Goal: Task Accomplishment & Management: Use online tool/utility

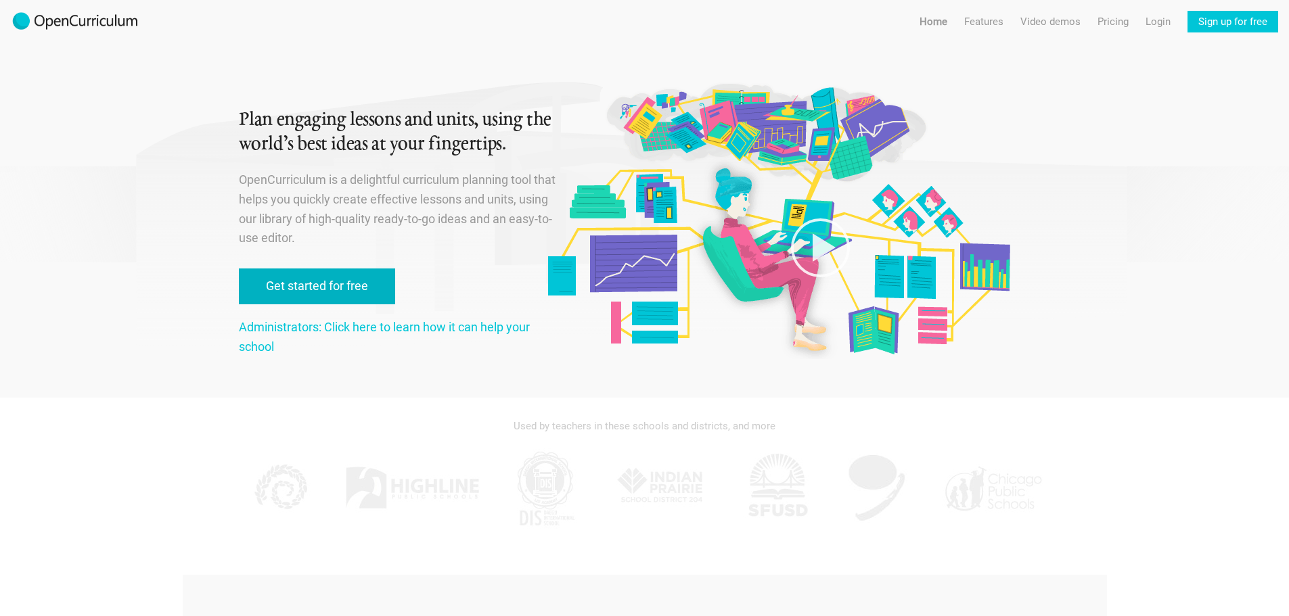
click at [365, 304] on link "Get started for free" at bounding box center [317, 287] width 156 height 36
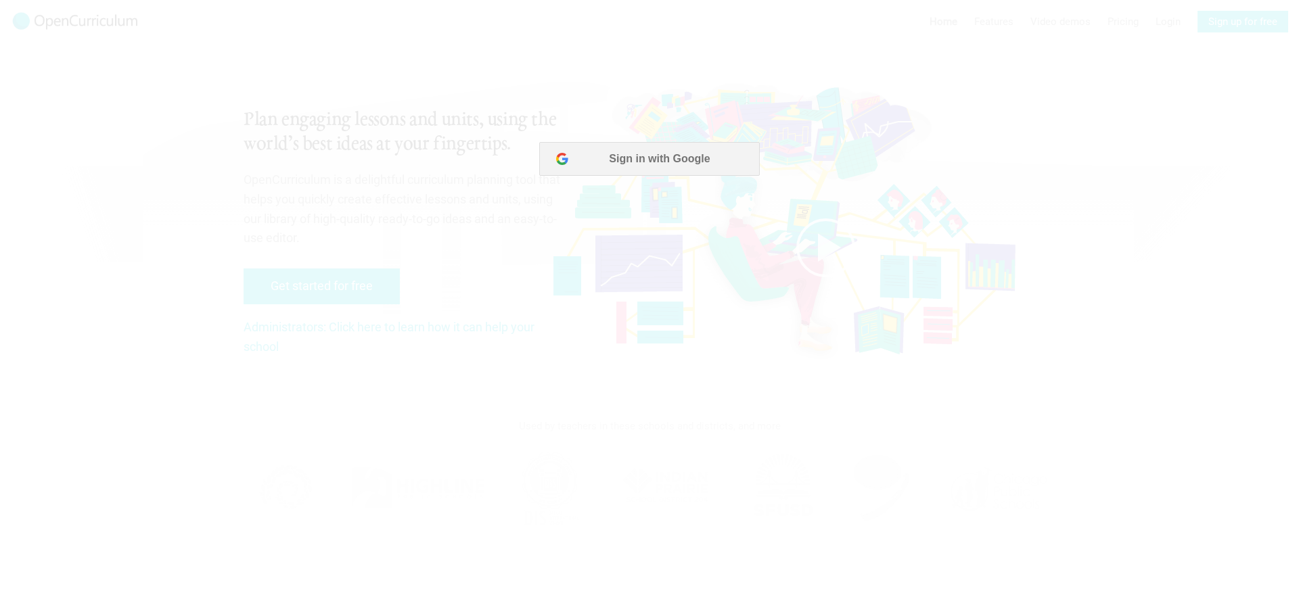
click at [616, 138] on div at bounding box center [649, 308] width 1299 height 616
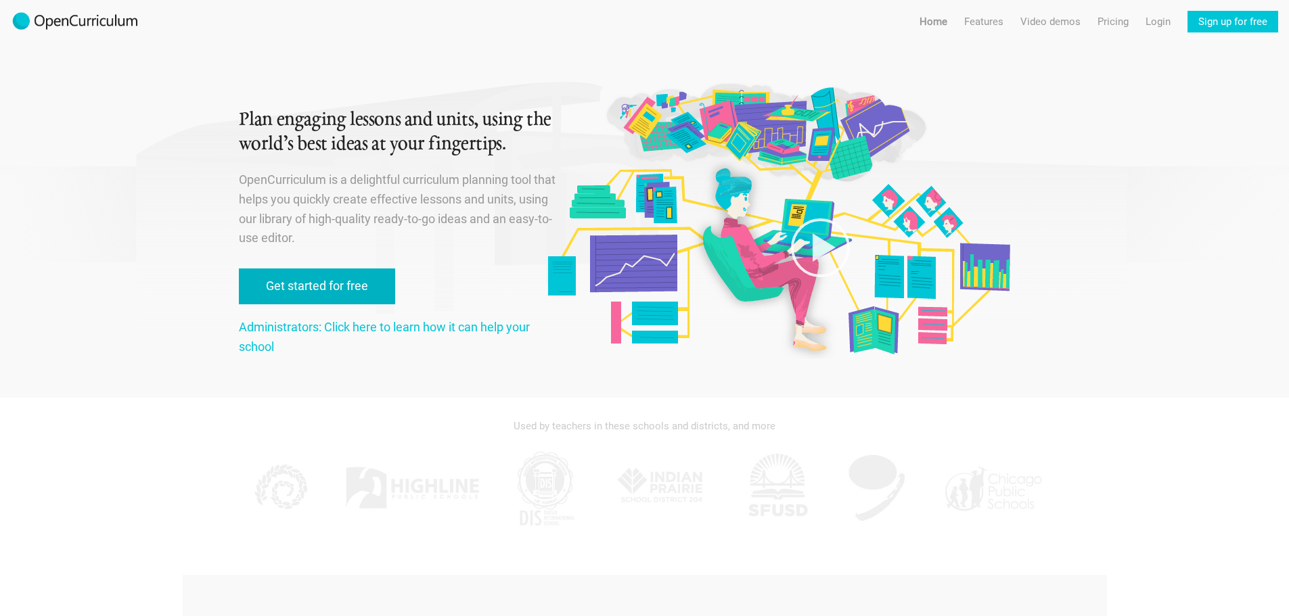
click at [381, 279] on link "Get started for free" at bounding box center [317, 287] width 156 height 36
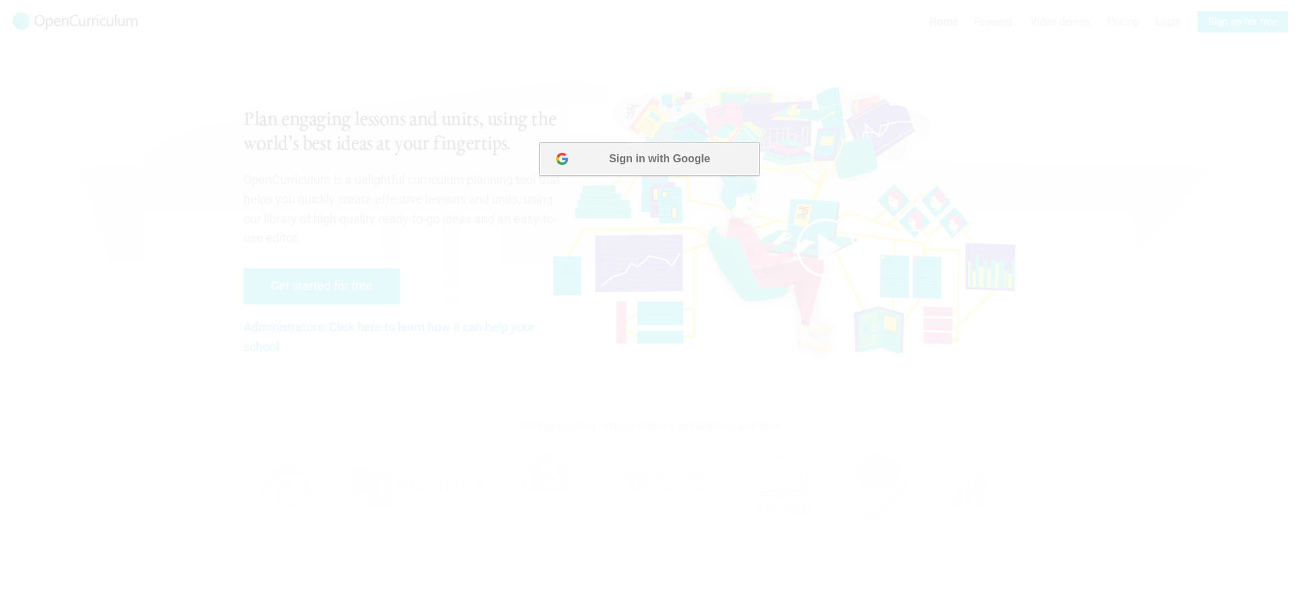
click at [614, 159] on button "Sign in with Google" at bounding box center [649, 159] width 220 height 34
click at [694, 171] on button "Sign in with Google" at bounding box center [649, 159] width 220 height 34
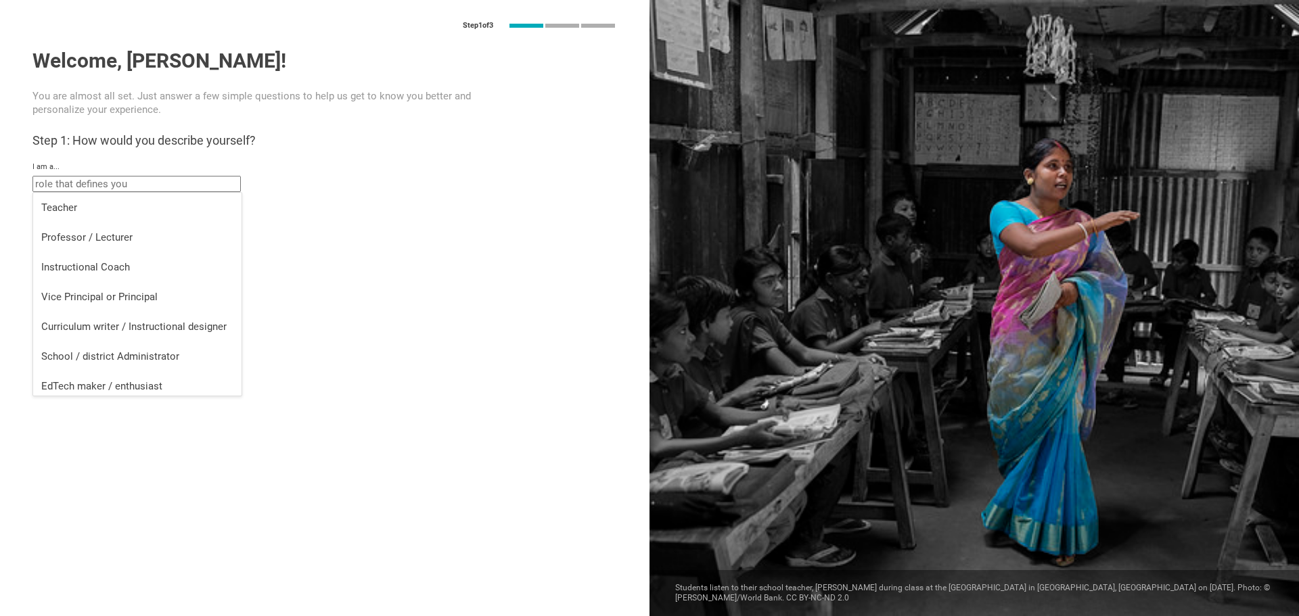
click at [204, 181] on input "text" at bounding box center [136, 184] width 208 height 16
click at [160, 207] on div "Teacher" at bounding box center [137, 208] width 192 height 14
type input "Teacher"
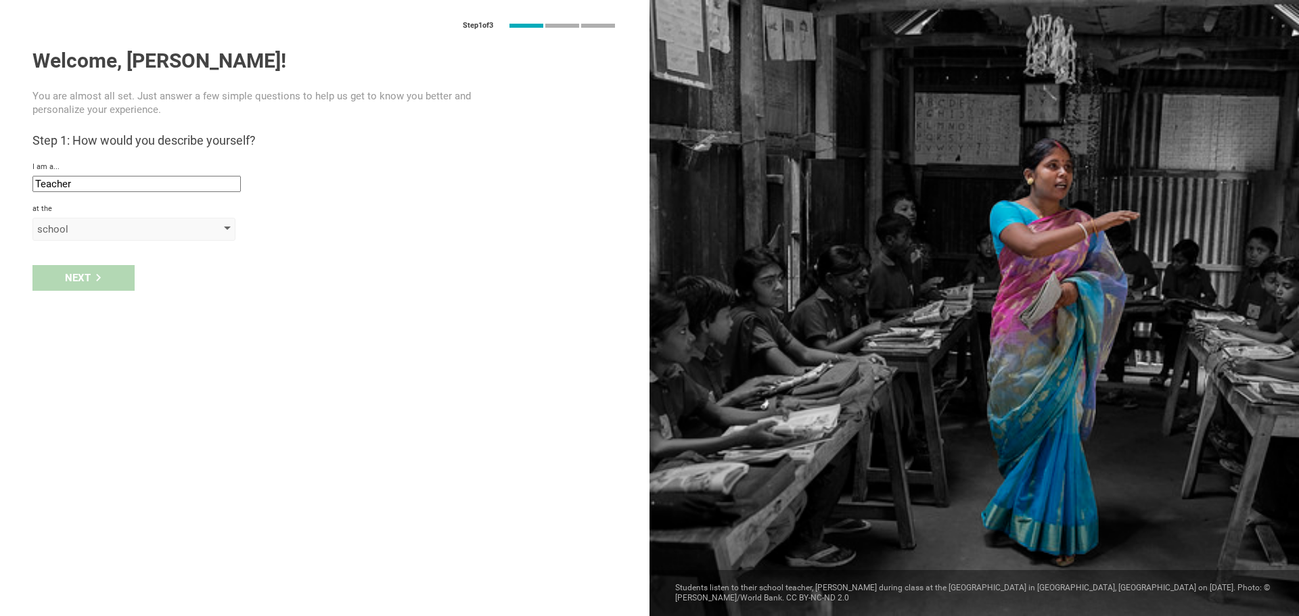
click at [116, 220] on div "school" at bounding box center [133, 229] width 203 height 23
click at [116, 254] on div "school" at bounding box center [134, 257] width 187 height 14
click at [143, 268] on input "text" at bounding box center [136, 261] width 208 height 16
type input "[US_STATE] Virtual"
click at [140, 302] on div "Next" at bounding box center [325, 307] width 650 height 42
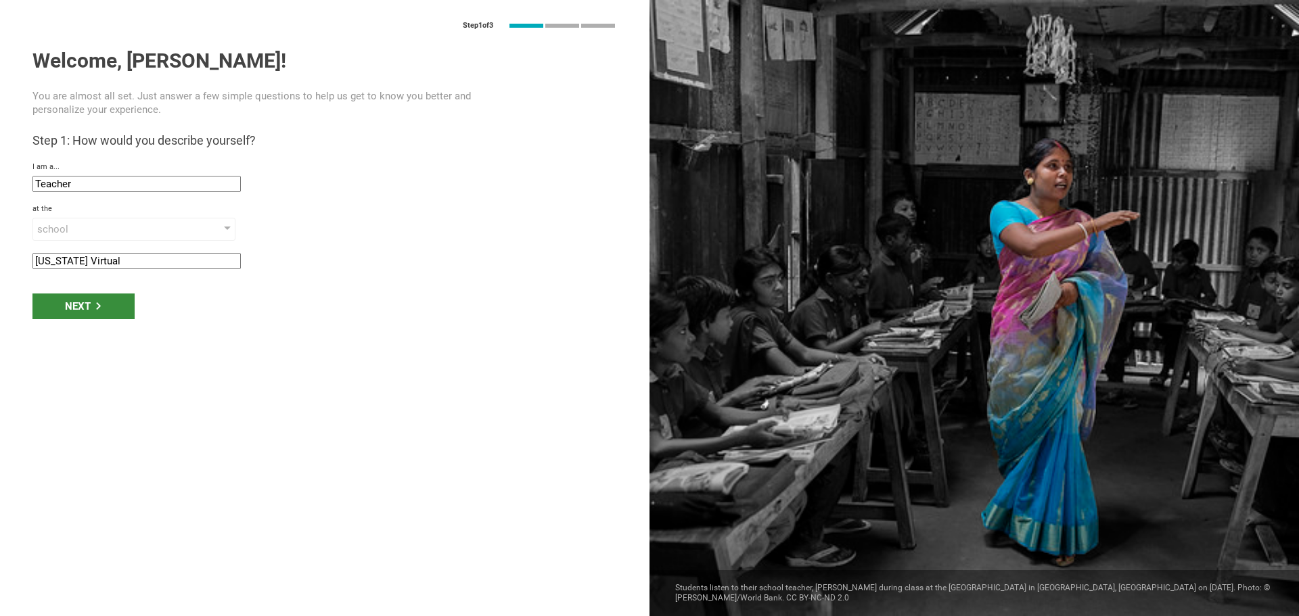
click at [126, 303] on div "Next" at bounding box center [83, 307] width 102 height 26
click at [126, 302] on input "Coeur d'Alene, [US_STATE]" at bounding box center [136, 303] width 208 height 16
type input "P"
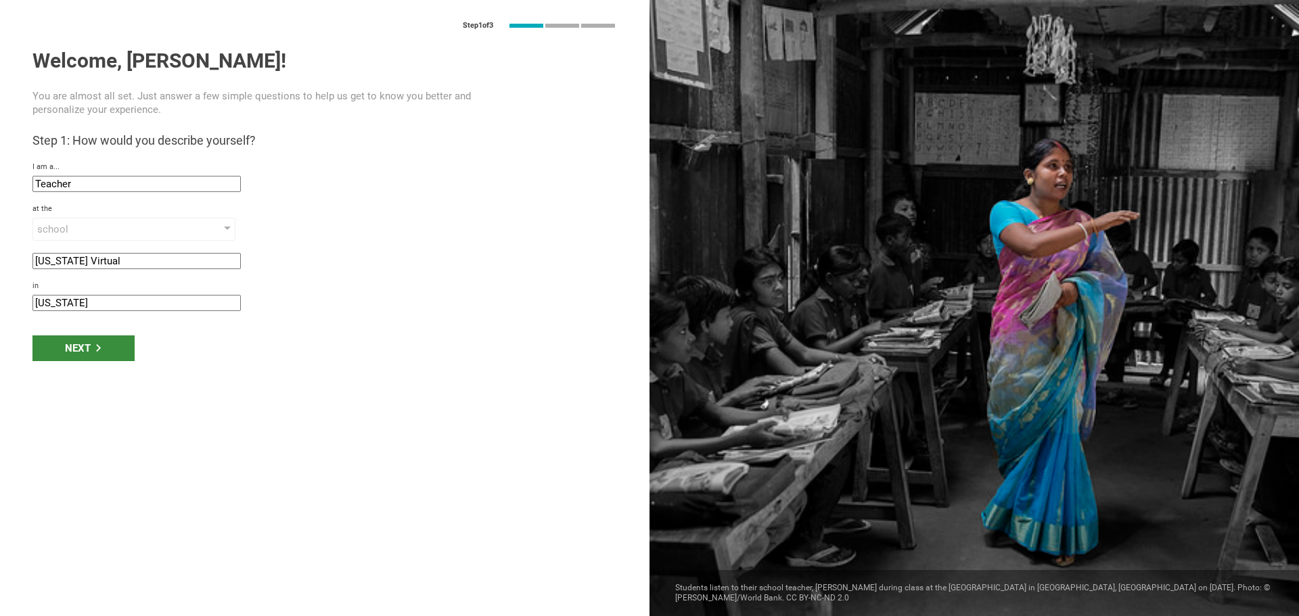
type input "[US_STATE]"
click at [110, 350] on div "Next" at bounding box center [83, 349] width 102 height 26
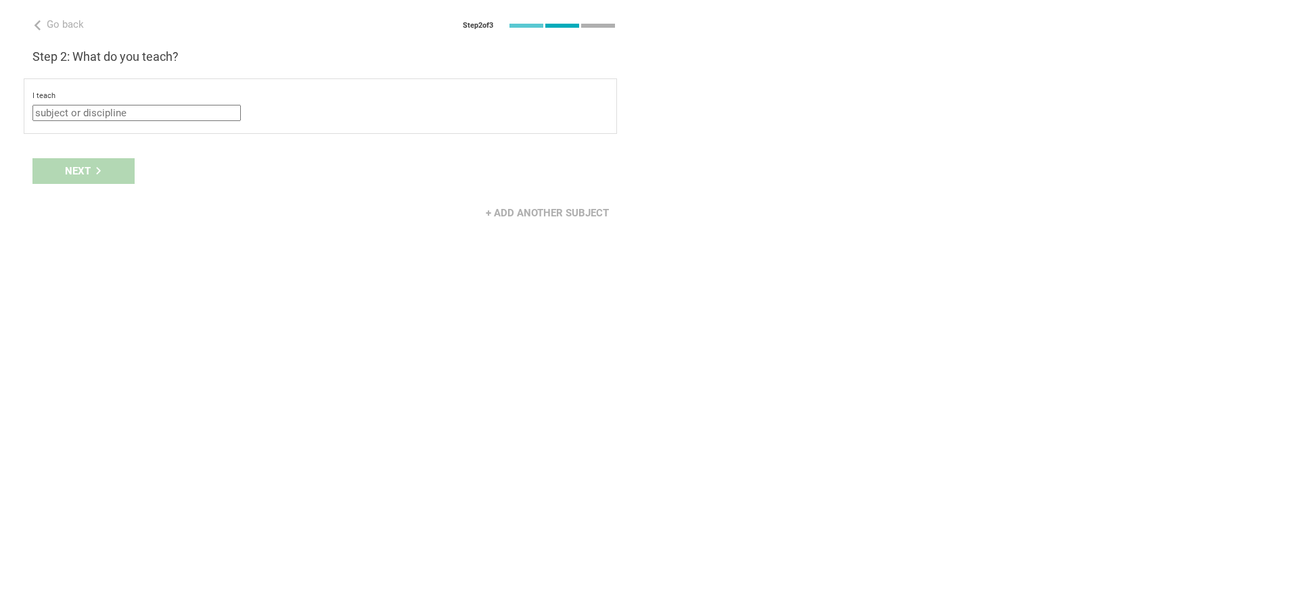
click at [156, 116] on input "text" at bounding box center [136, 113] width 208 height 16
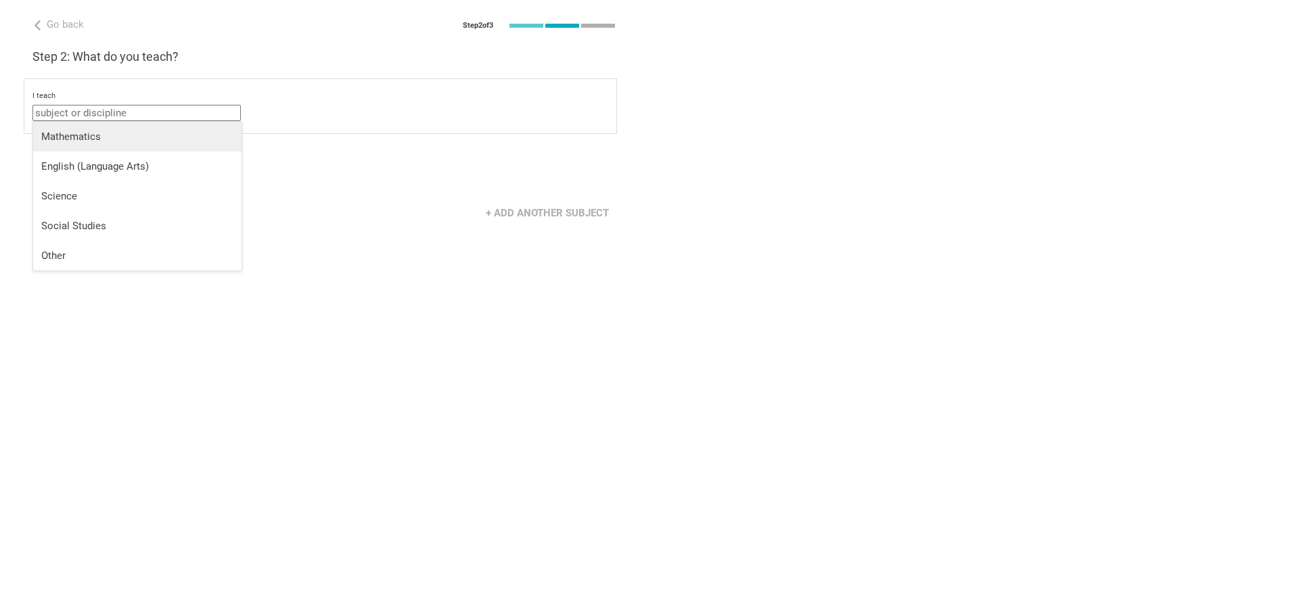
click at [145, 141] on div "Mathematics" at bounding box center [137, 137] width 192 height 14
type input "Mathematics"
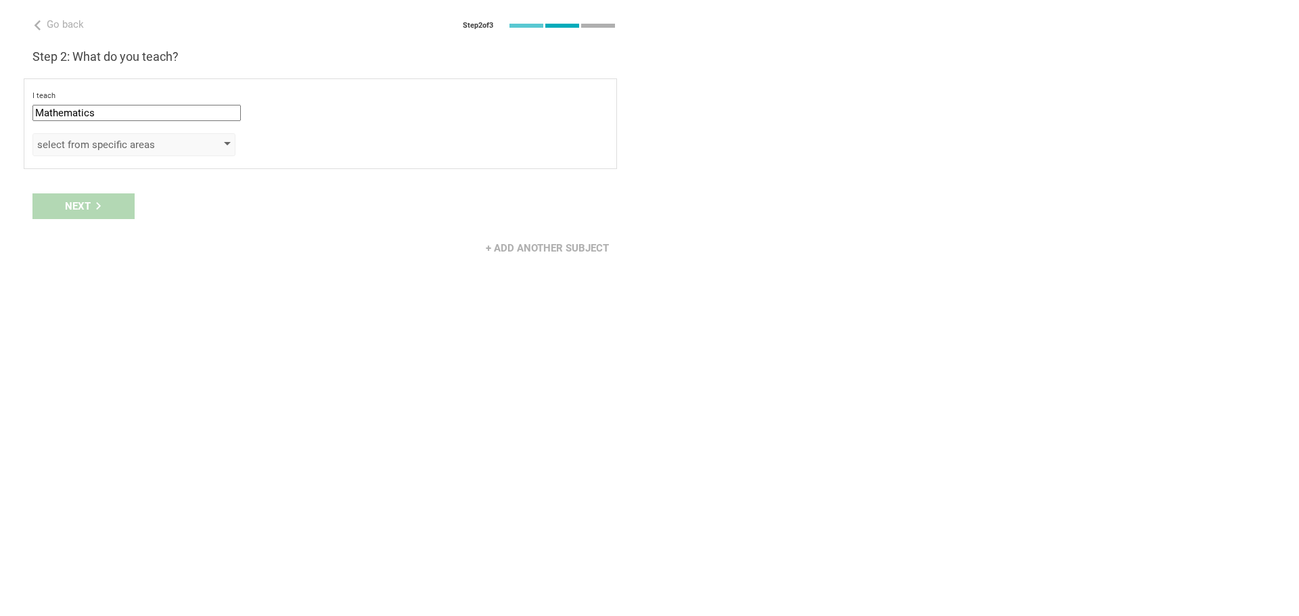
click at [118, 148] on div "select from specific areas" at bounding box center [114, 145] width 155 height 14
click at [398, 198] on div "Next" at bounding box center [325, 206] width 650 height 42
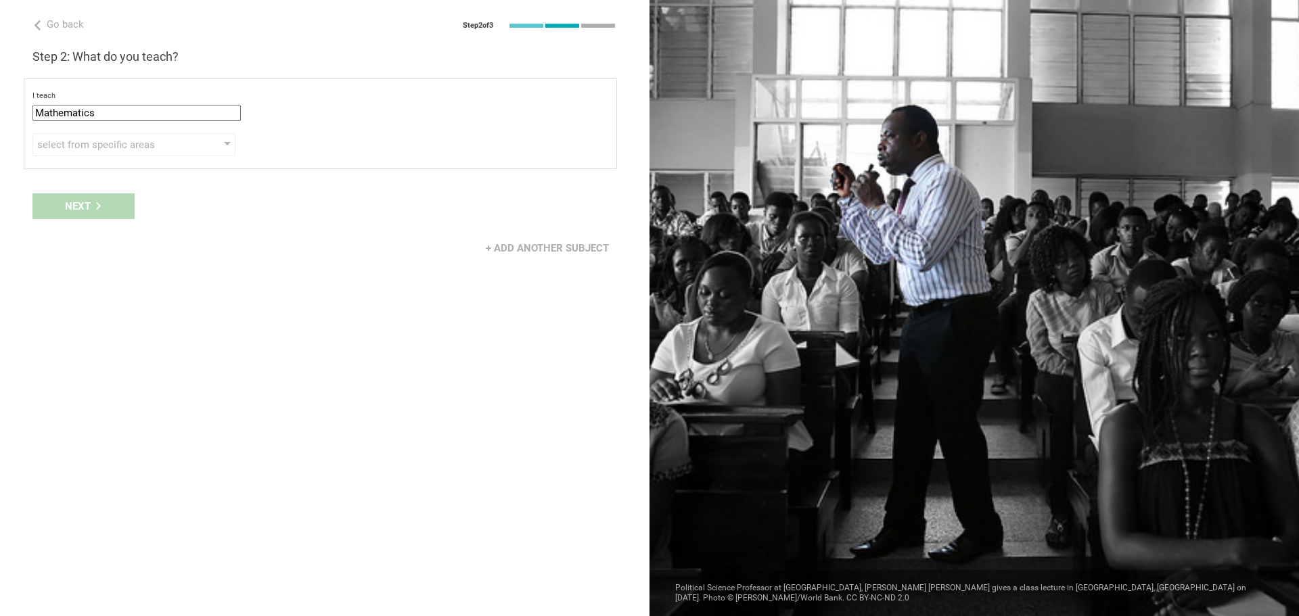
click at [112, 129] on div "I teach Mathematics Mathematics English (Language Arts) Science Social Studies …" at bounding box center [320, 123] width 593 height 91
click at [116, 147] on div "select from specific areas" at bounding box center [114, 145] width 155 height 14
click at [123, 90] on div "I teach Mathematics Mathematics English (Language Arts) Science Social Studies …" at bounding box center [320, 123] width 593 height 91
click at [129, 115] on input "Mathematics" at bounding box center [136, 113] width 208 height 16
click at [129, 116] on input "Mathematics" at bounding box center [136, 113] width 208 height 16
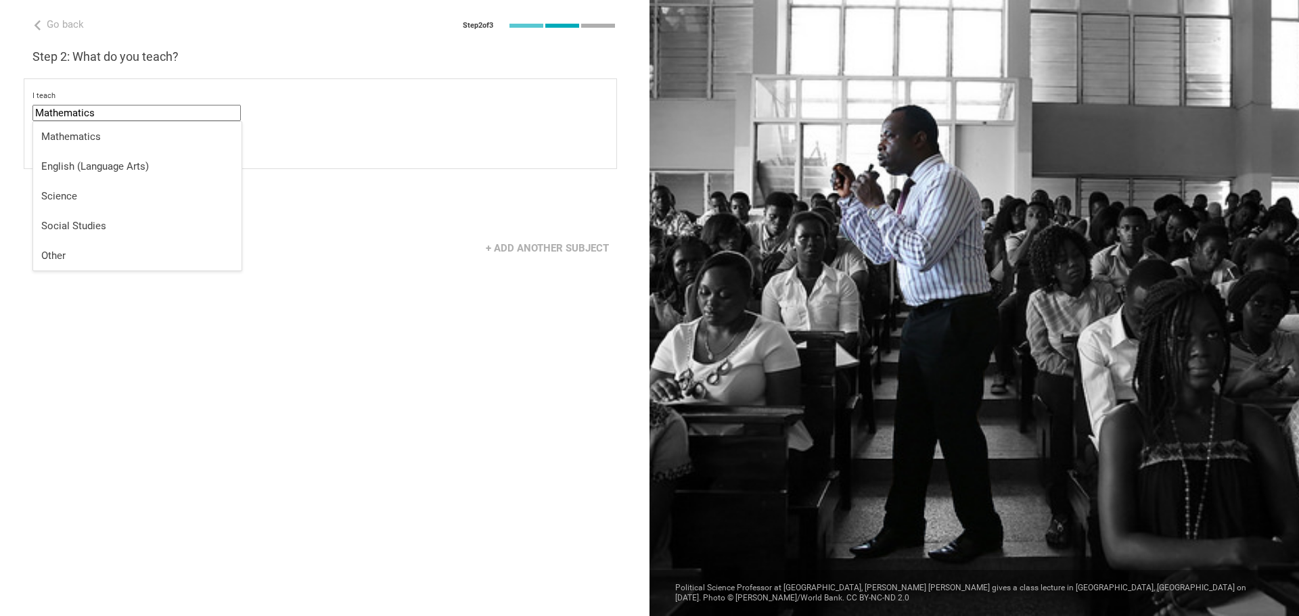
click at [384, 145] on div "select from specific areas Algebra Geometry Trigonometry Calculus Statistics" at bounding box center [320, 144] width 576 height 23
click at [55, 142] on div "select from specific areas" at bounding box center [114, 145] width 155 height 14
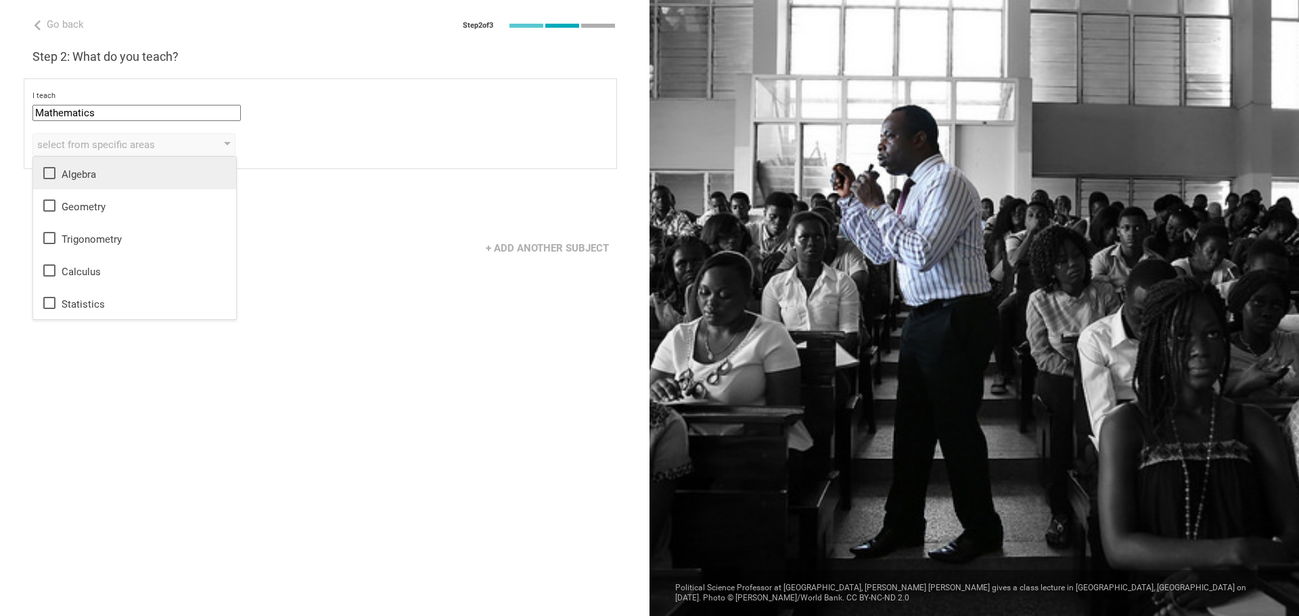
click at [78, 179] on div "Algebra" at bounding box center [134, 173] width 187 height 16
click at [486, 170] on div "Go back Step 2 of 3 Welcome, [PERSON_NAME]! You are almost all set. Just answer…" at bounding box center [325, 308] width 650 height 616
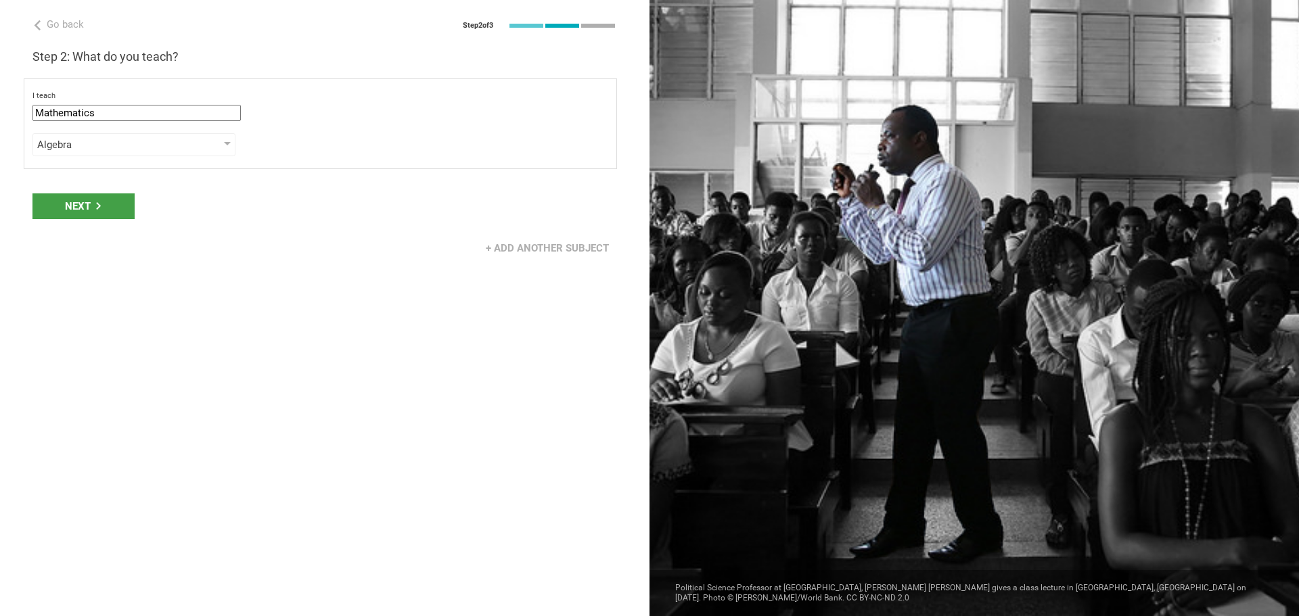
click at [76, 203] on div "Next" at bounding box center [83, 207] width 102 height 26
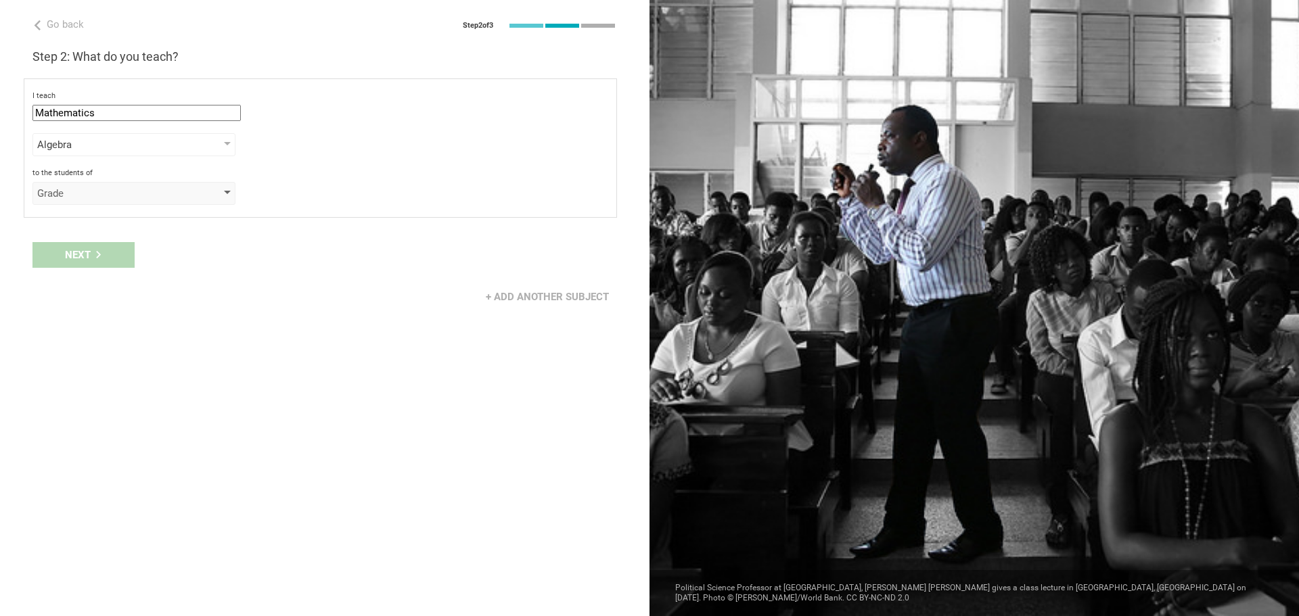
click at [76, 202] on div "Grade" at bounding box center [133, 193] width 203 height 23
click at [83, 227] on div "Grade" at bounding box center [134, 221] width 187 height 14
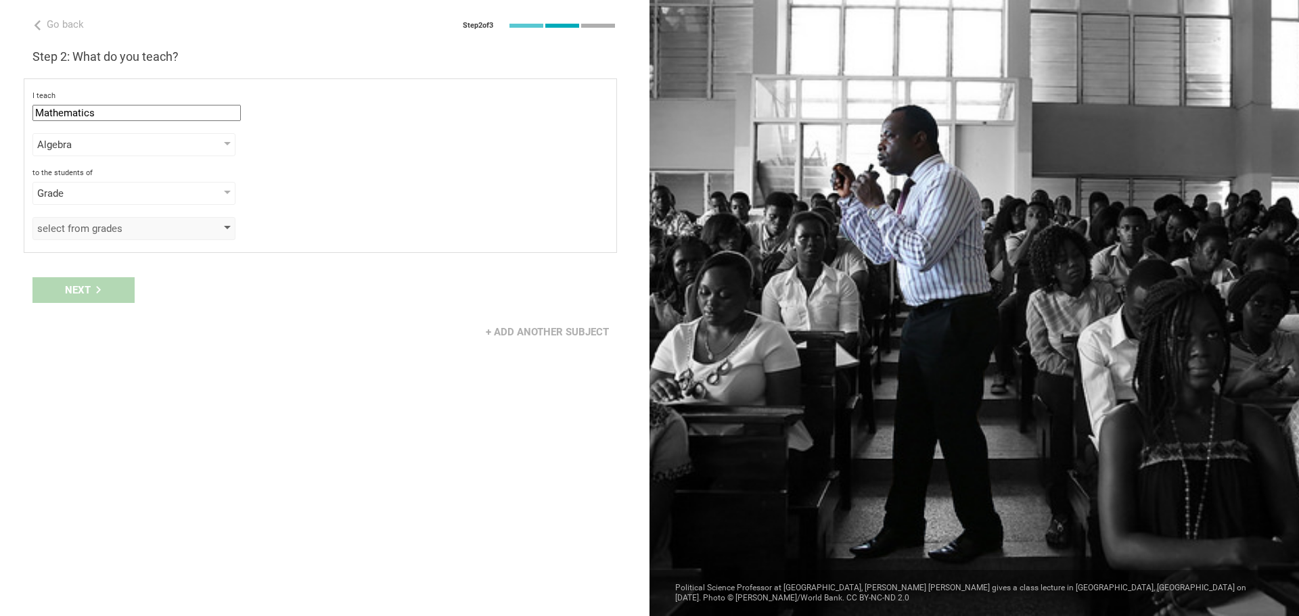
click at [83, 232] on div "select from grades" at bounding box center [114, 229] width 155 height 14
click at [87, 258] on div "1" at bounding box center [134, 257] width 187 height 16
click at [413, 289] on div "Next" at bounding box center [325, 290] width 650 height 42
click at [102, 289] on div "Next" at bounding box center [83, 290] width 102 height 26
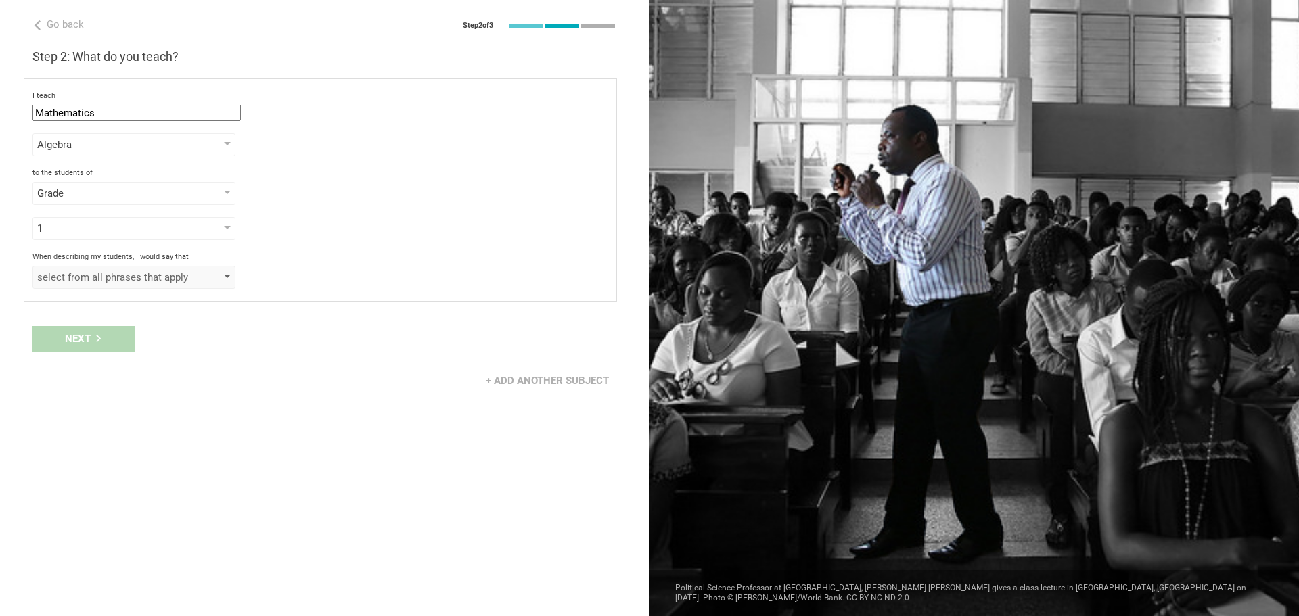
click at [181, 280] on div "select from all phrases that apply" at bounding box center [114, 278] width 155 height 14
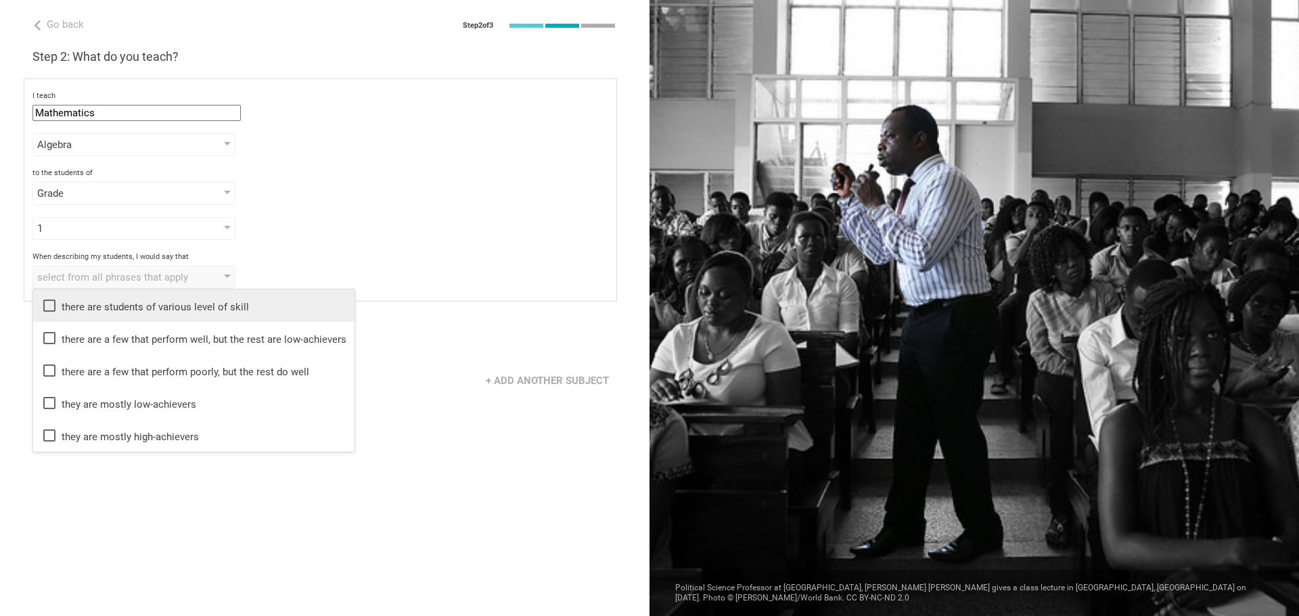
click at [155, 308] on div "there are students of various level of skill" at bounding box center [193, 306] width 305 height 16
click at [520, 258] on div "When describing my students, I would say that" at bounding box center [320, 256] width 576 height 9
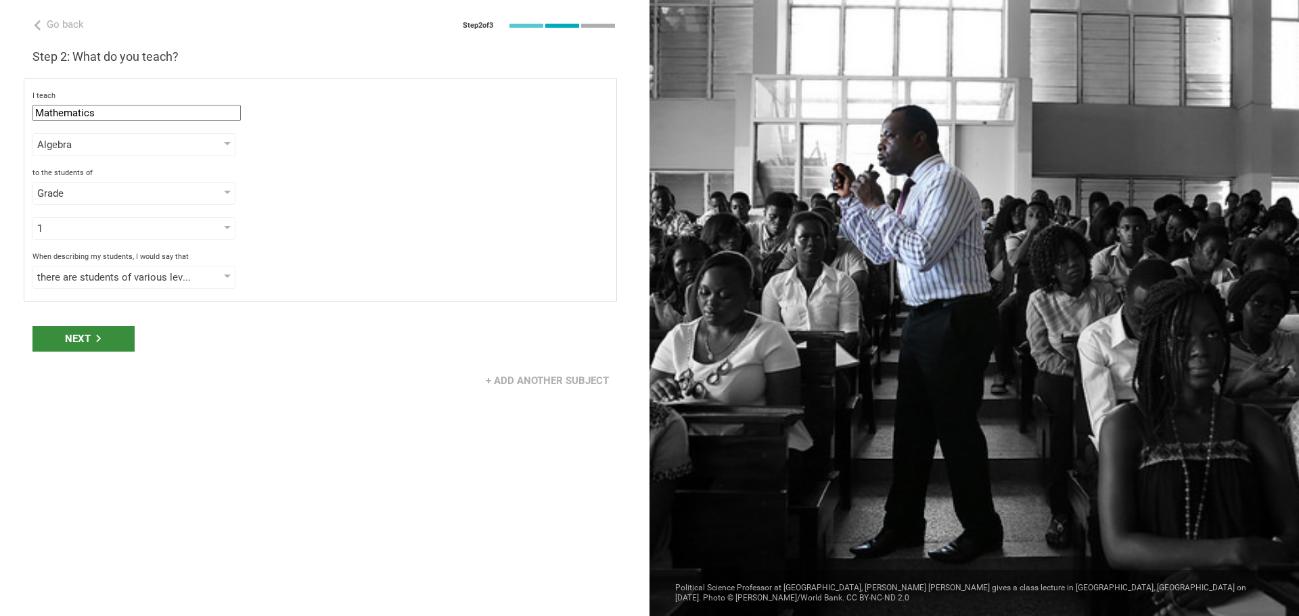
click at [87, 332] on div "Next" at bounding box center [83, 339] width 102 height 26
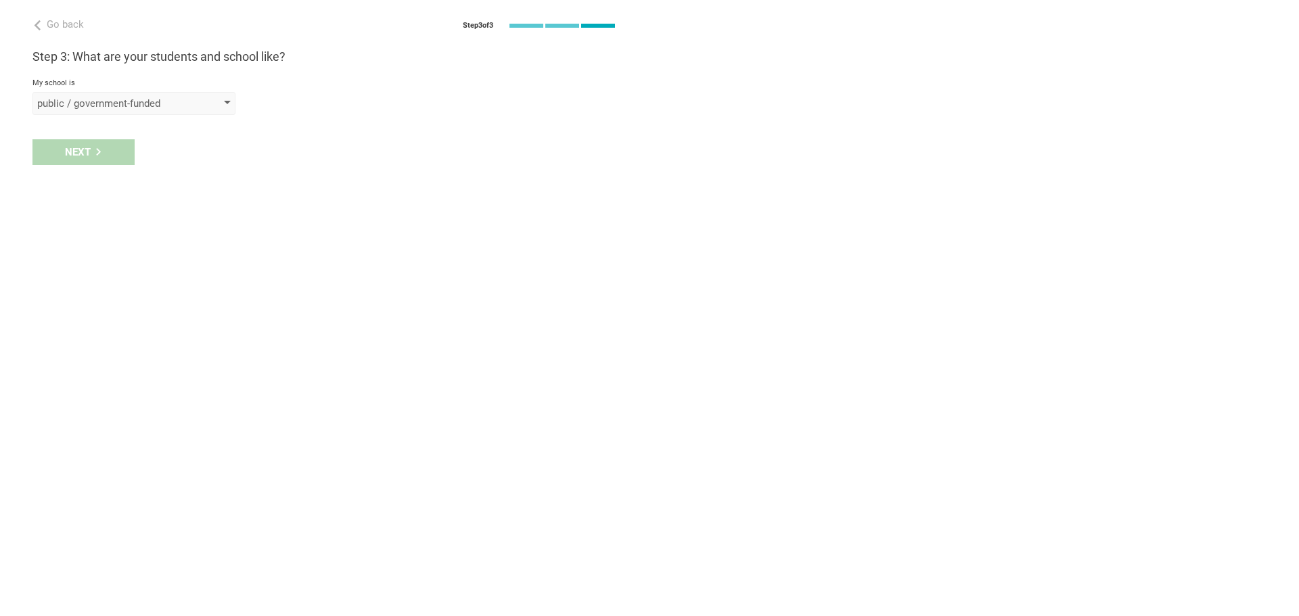
click at [178, 99] on div "public / government-funded" at bounding box center [114, 104] width 155 height 14
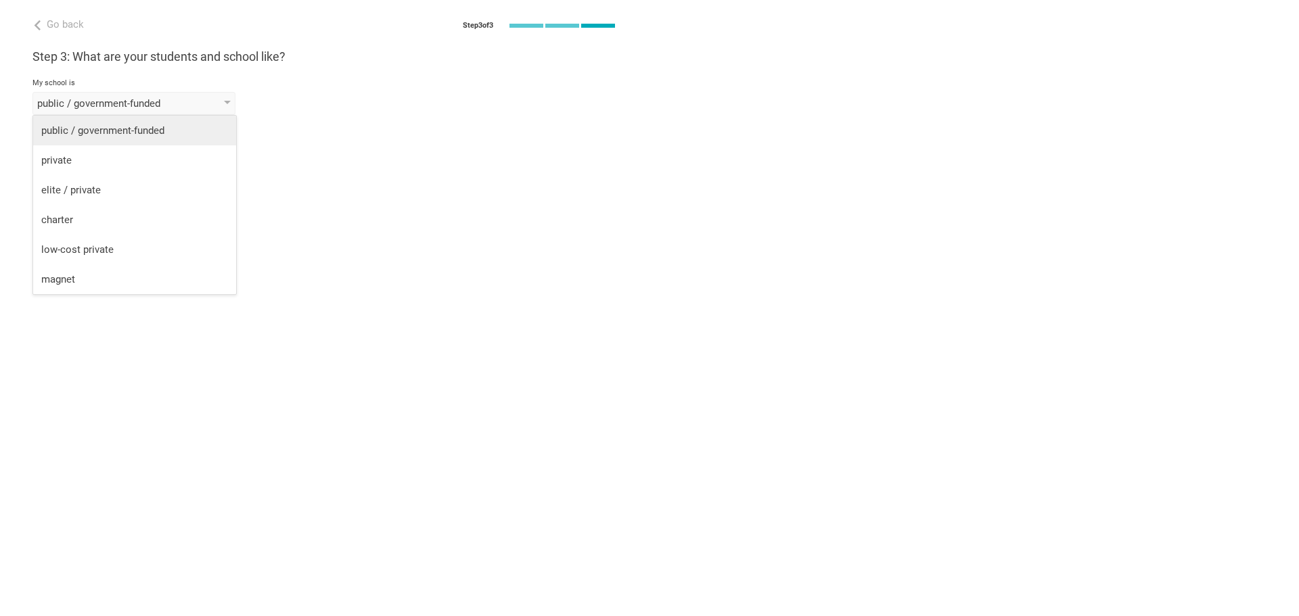
click at [152, 135] on div "public / government-funded" at bounding box center [134, 131] width 187 height 14
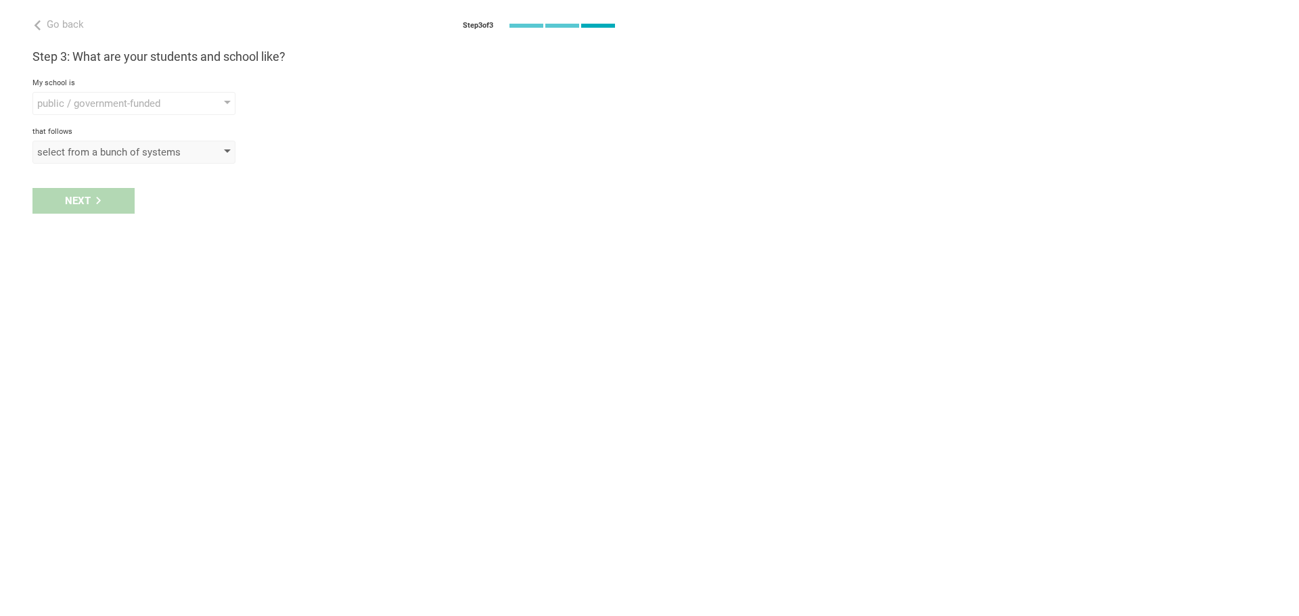
click at [112, 151] on div "select from a bunch of systems" at bounding box center [114, 152] width 155 height 14
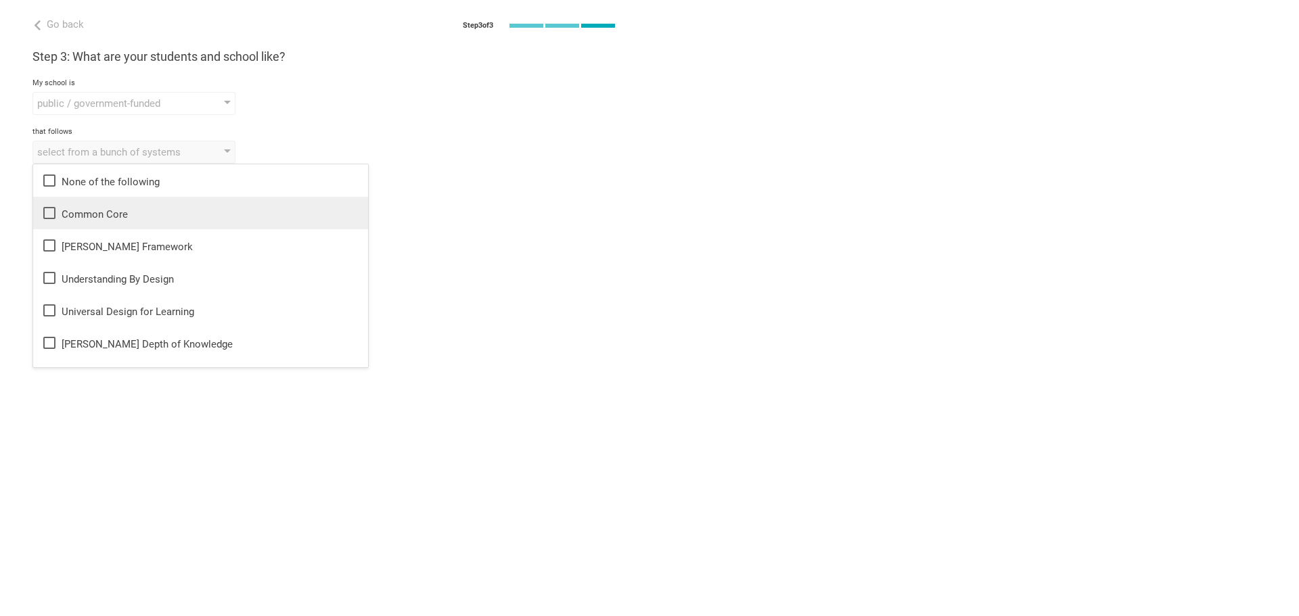
click at [121, 199] on li "Common Core" at bounding box center [200, 213] width 335 height 32
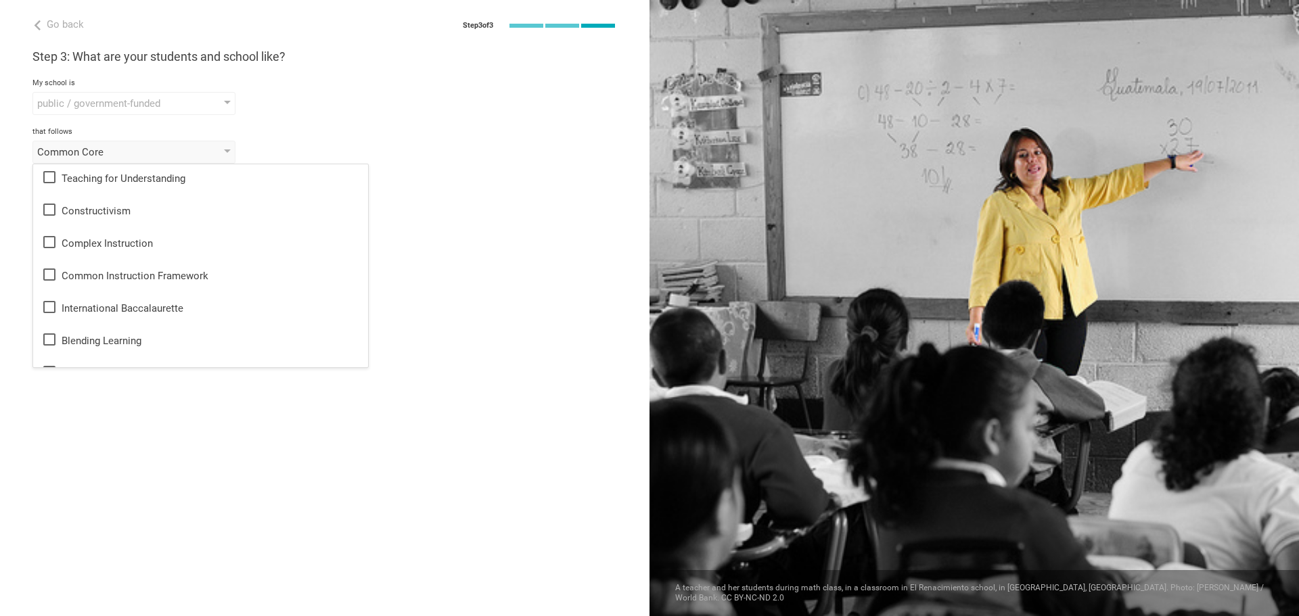
scroll to position [466, 0]
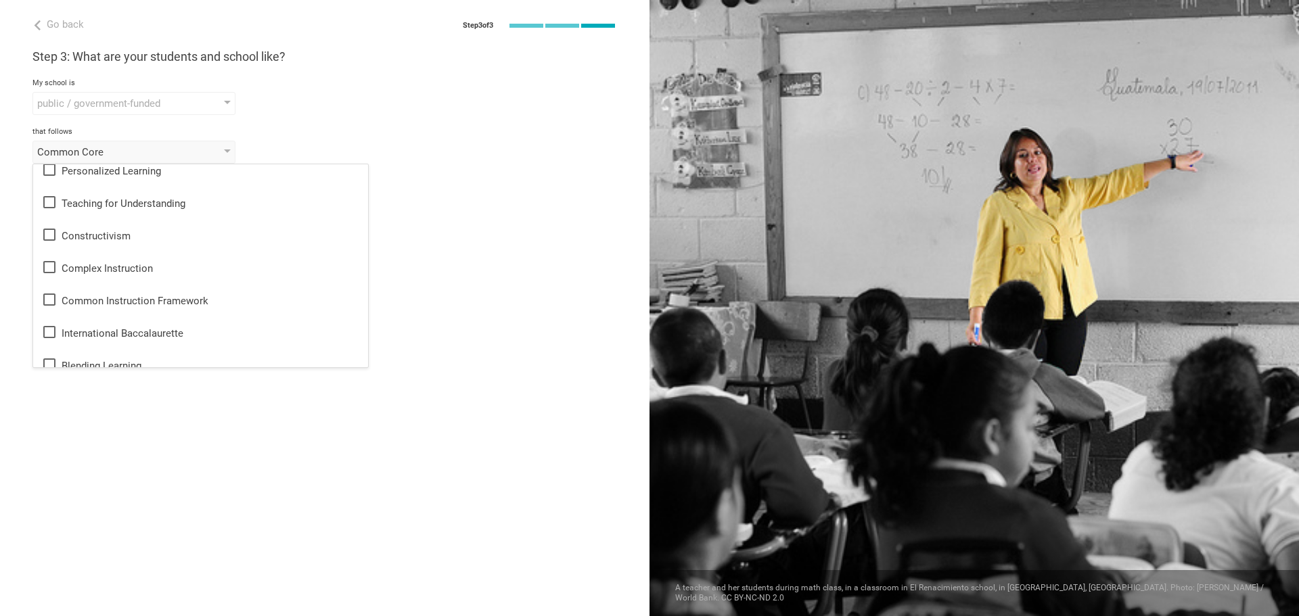
click at [253, 430] on div "Go back Step 3 of 3 Welcome, [PERSON_NAME]! You are almost all set. Just answer…" at bounding box center [325, 308] width 650 height 616
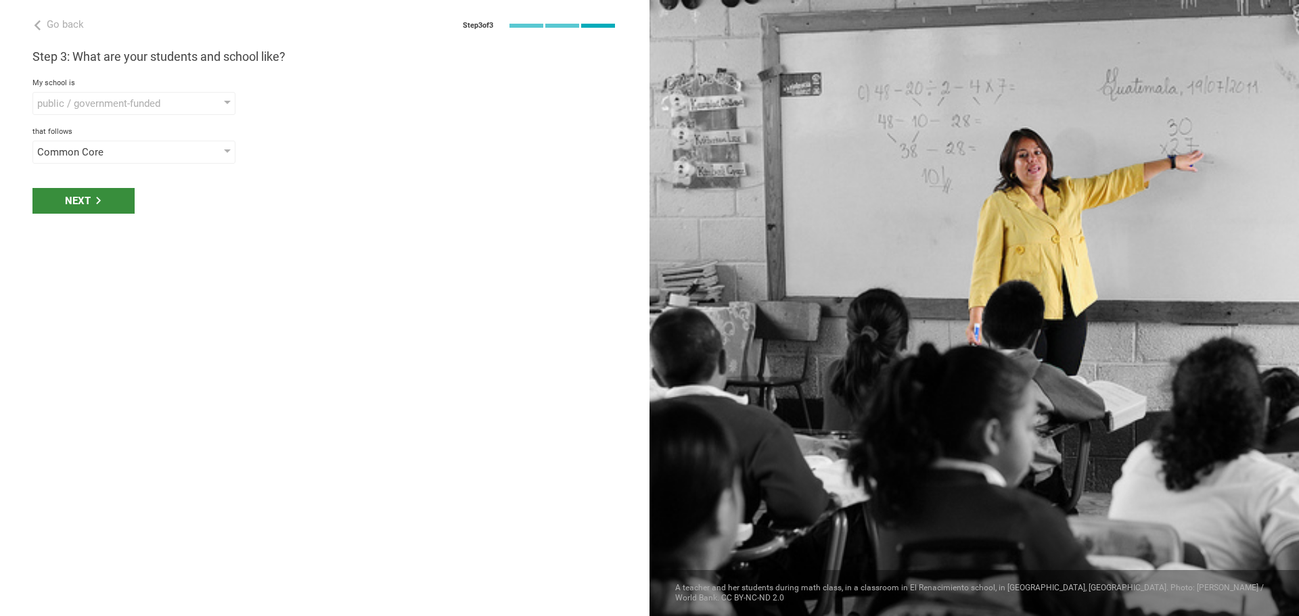
click at [104, 202] on div "Next" at bounding box center [83, 201] width 102 height 26
click at [104, 202] on div "select phrases that describe your student population" at bounding box center [114, 201] width 155 height 14
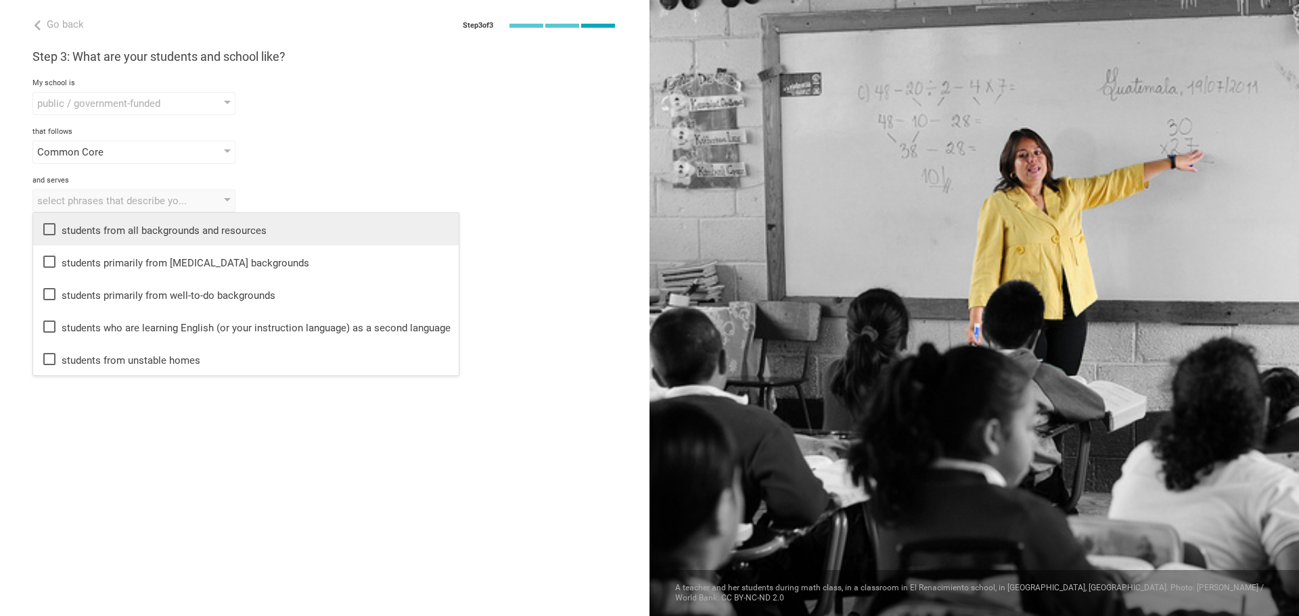
click at [121, 236] on div "students from all backgrounds and resources" at bounding box center [245, 229] width 409 height 16
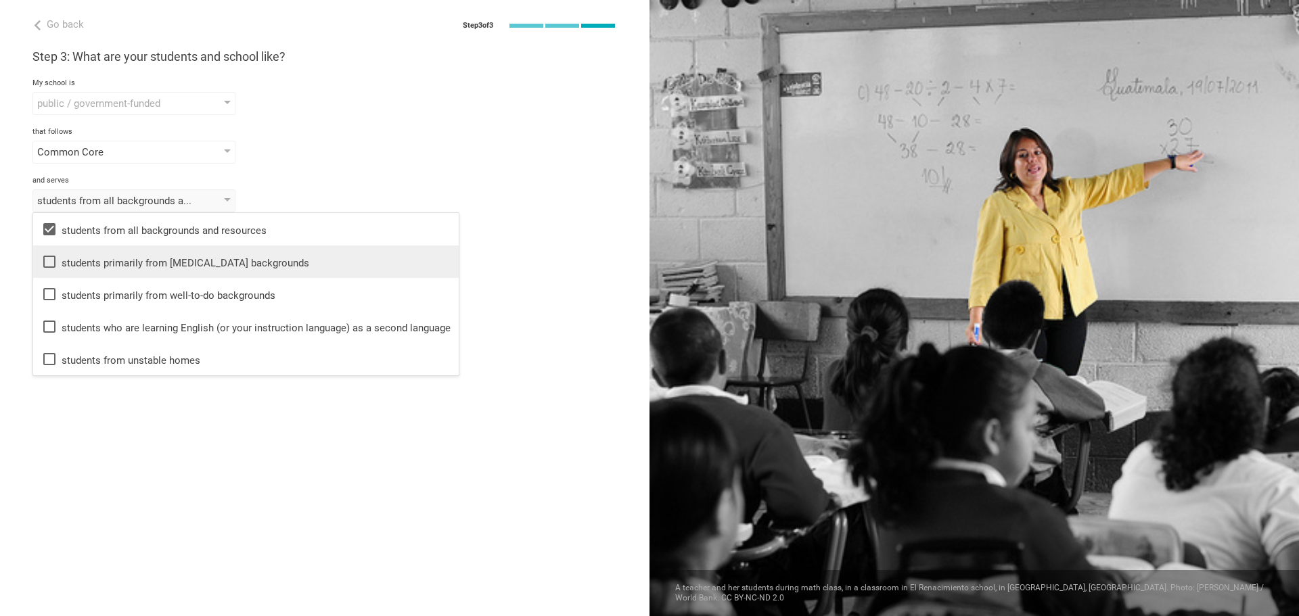
click at [285, 264] on div "students primarily from [MEDICAL_DATA] backgrounds" at bounding box center [245, 262] width 409 height 16
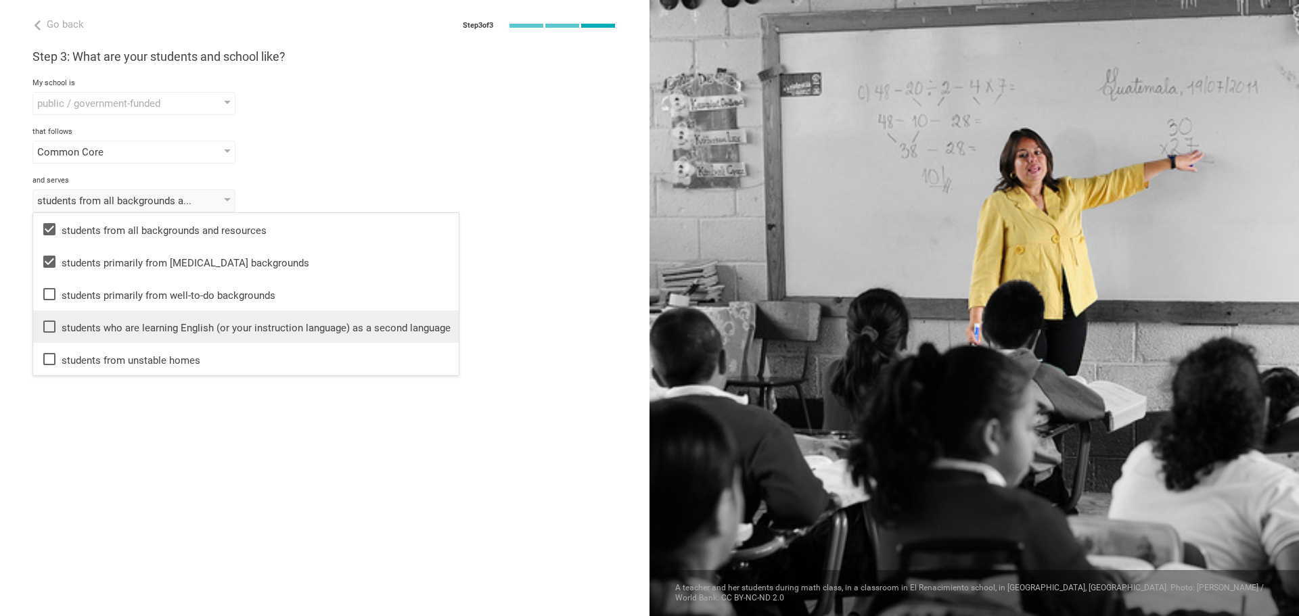
click at [310, 328] on div "students who are learning English (or your instruction language) as a second la…" at bounding box center [245, 327] width 409 height 16
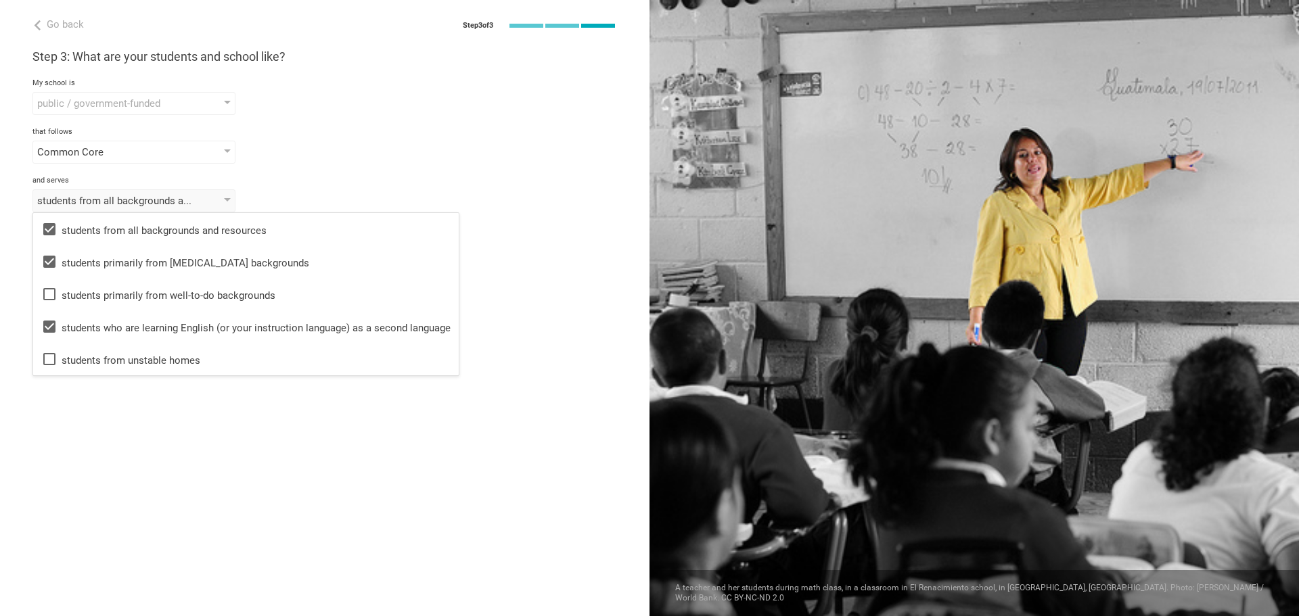
click at [478, 349] on div "Go back Step 3 of 3 Welcome, [PERSON_NAME]! You are almost all set. Just answer…" at bounding box center [325, 308] width 650 height 616
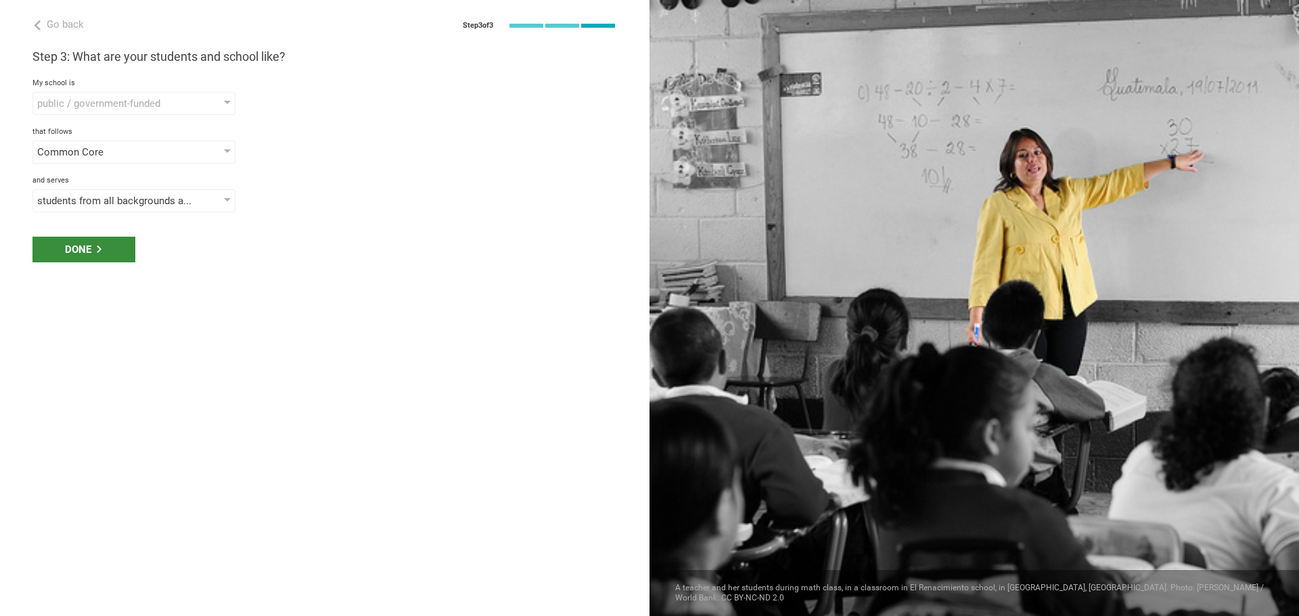
click at [87, 252] on div "Done" at bounding box center [83, 250] width 103 height 26
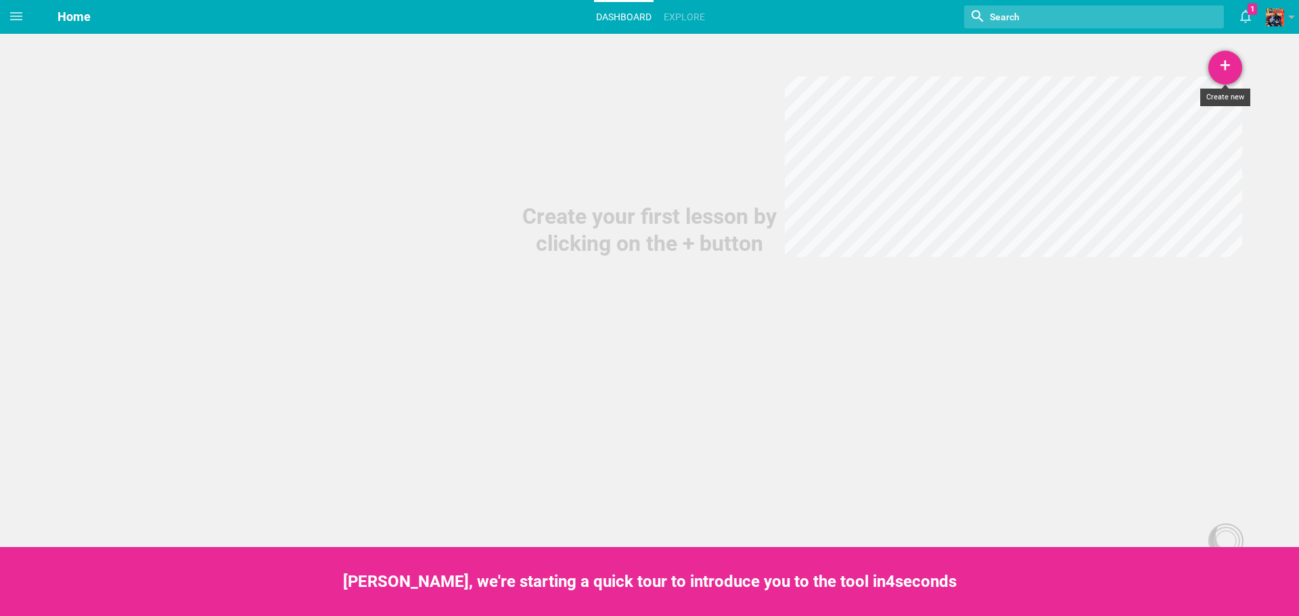
click at [1225, 59] on div "+" at bounding box center [1226, 68] width 34 height 34
click at [668, 453] on div "Home Planner My Libraries My Curriculum My Files Home Dashboard Explore Nothing…" at bounding box center [649, 308] width 1299 height 616
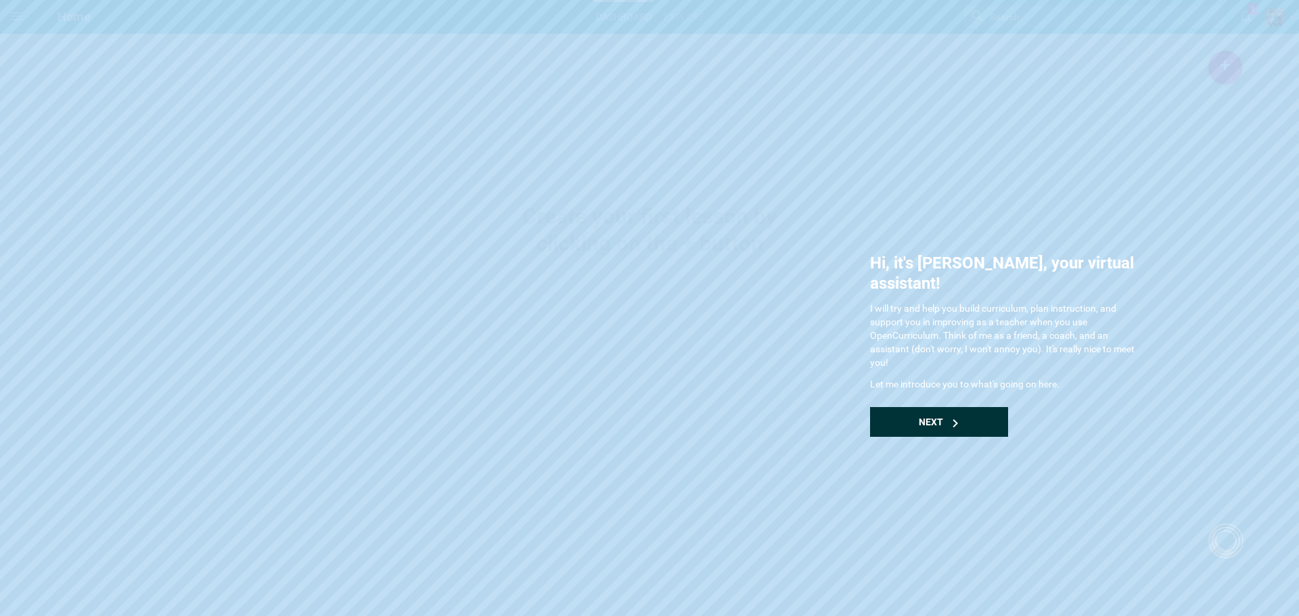
click at [972, 407] on div "Next" at bounding box center [939, 422] width 138 height 30
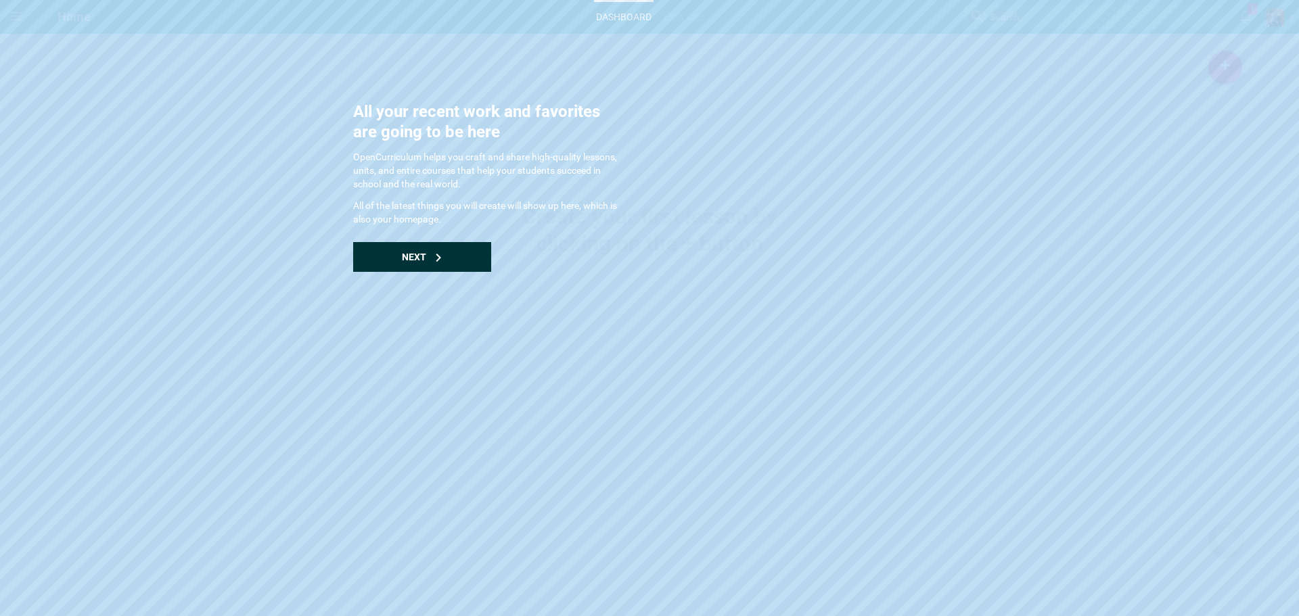
click at [453, 267] on div "Next" at bounding box center [422, 257] width 138 height 30
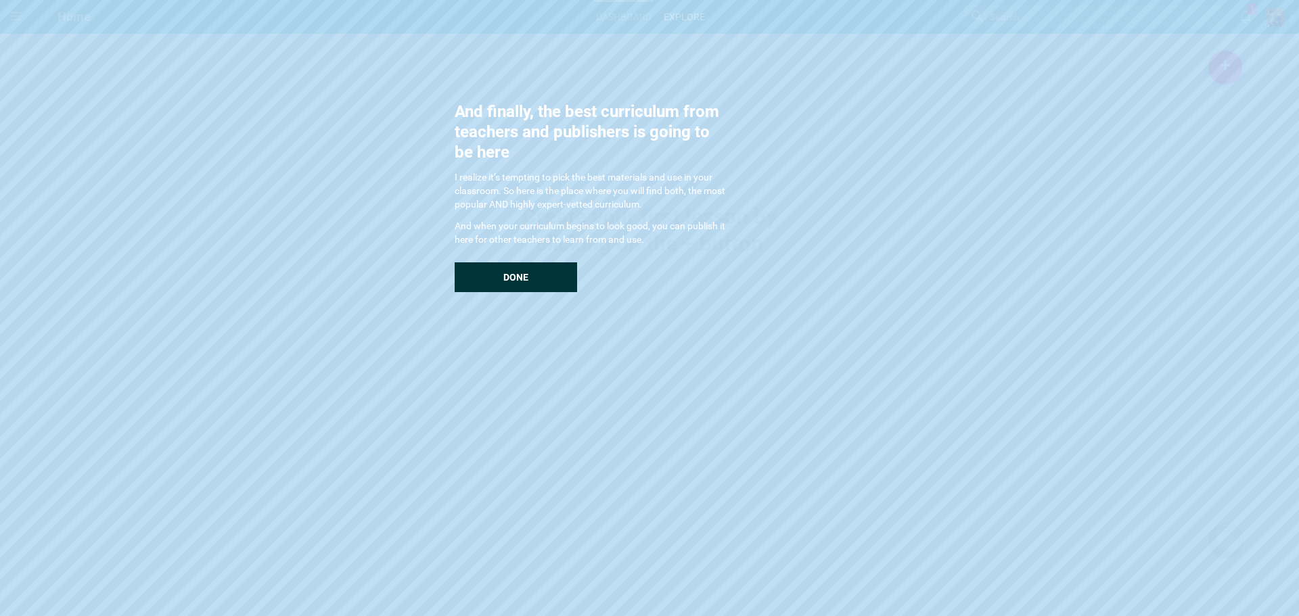
click at [500, 275] on div "Done" at bounding box center [516, 278] width 122 height 30
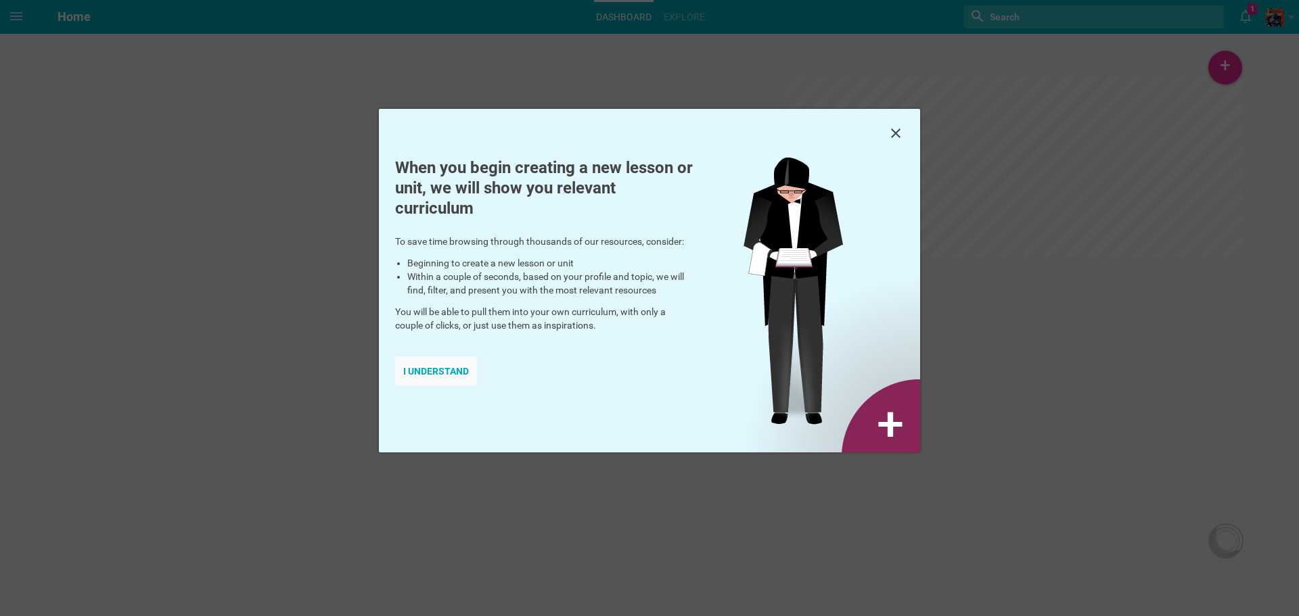
click at [443, 362] on div "I understand" at bounding box center [436, 372] width 82 height 30
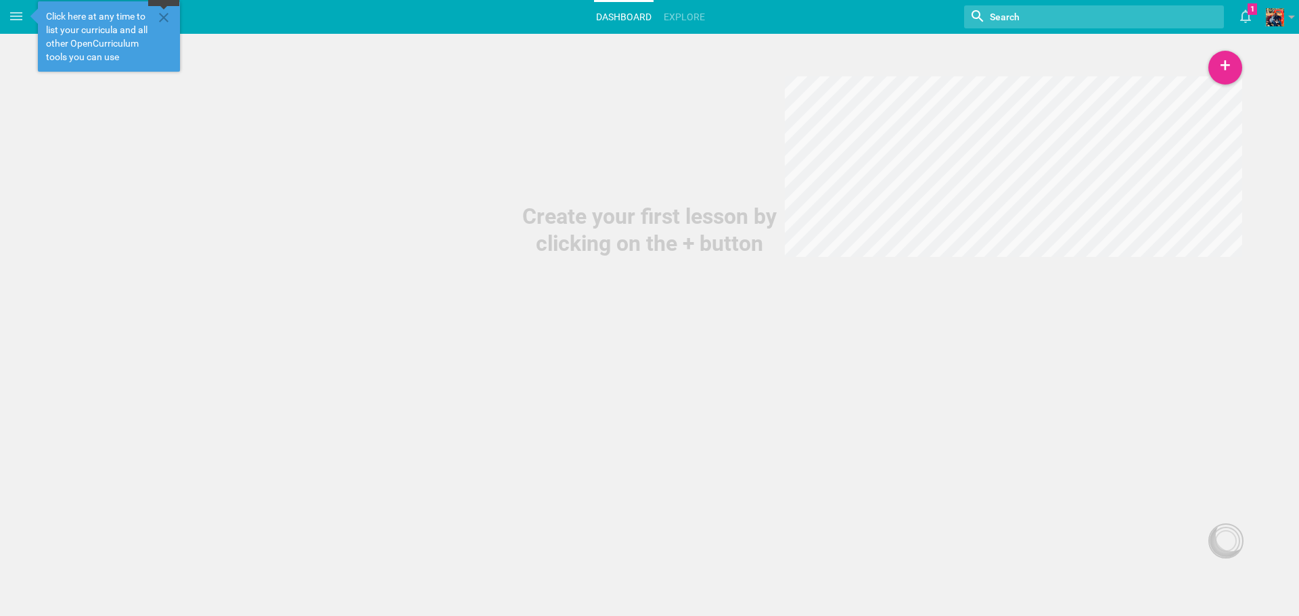
click at [167, 12] on icon at bounding box center [164, 17] width 16 height 16
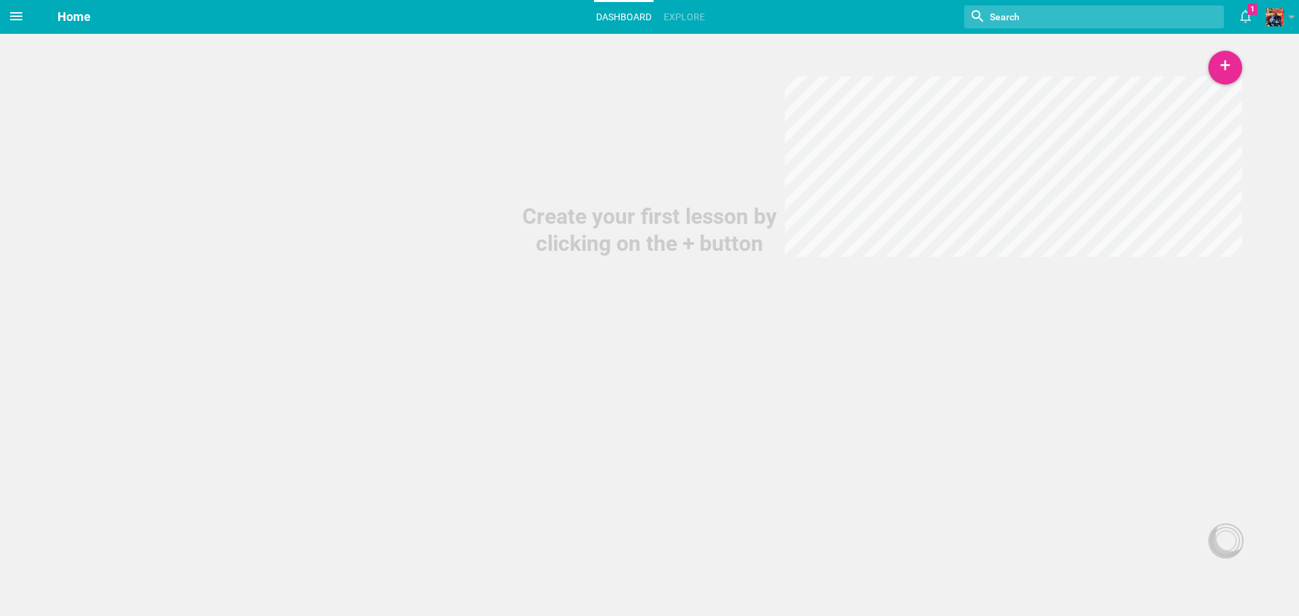
click at [23, 20] on icon at bounding box center [16, 16] width 16 height 16
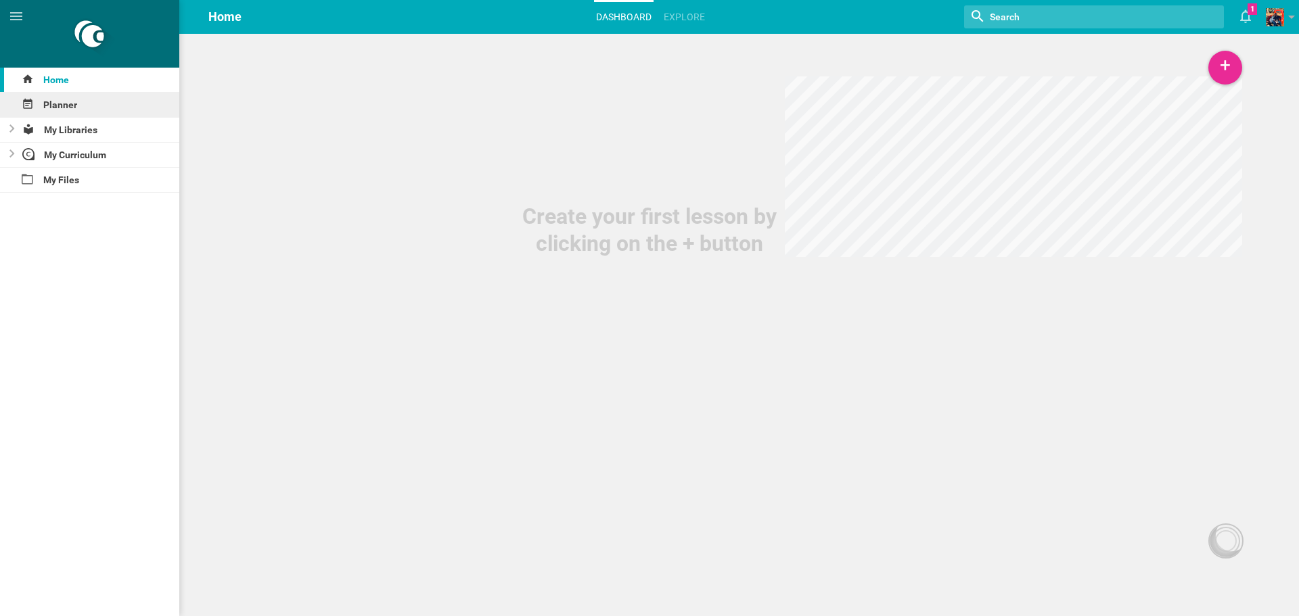
click at [106, 114] on div "Planner" at bounding box center [89, 105] width 179 height 24
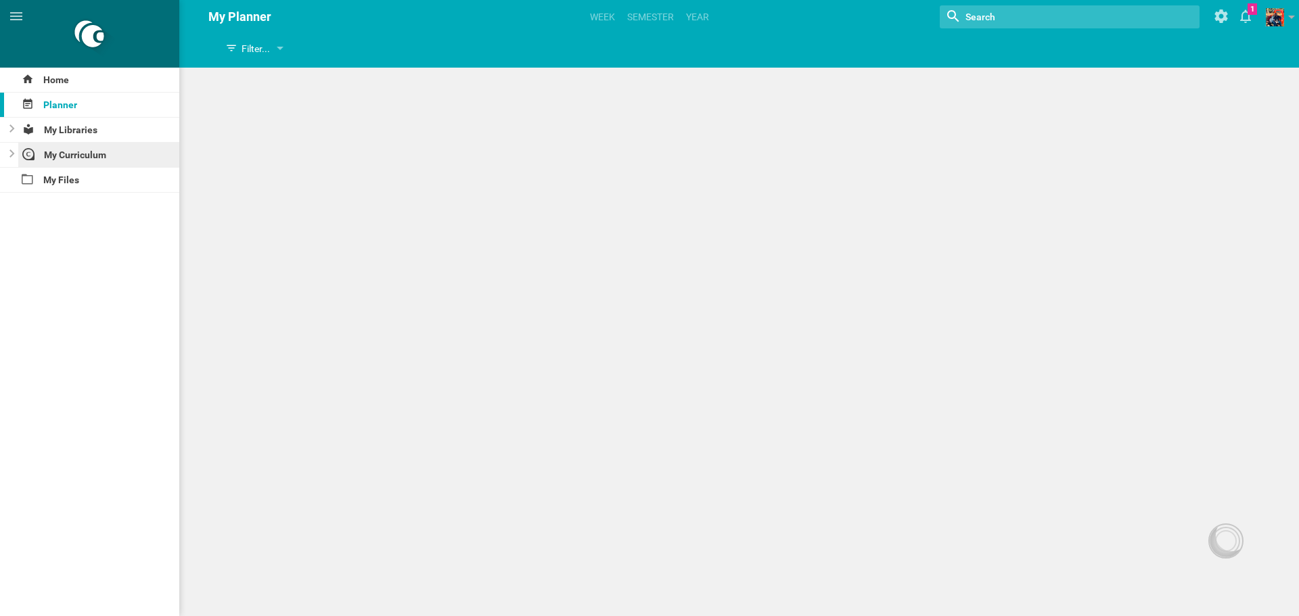
click at [106, 161] on div "My Curriculum" at bounding box center [99, 155] width 162 height 24
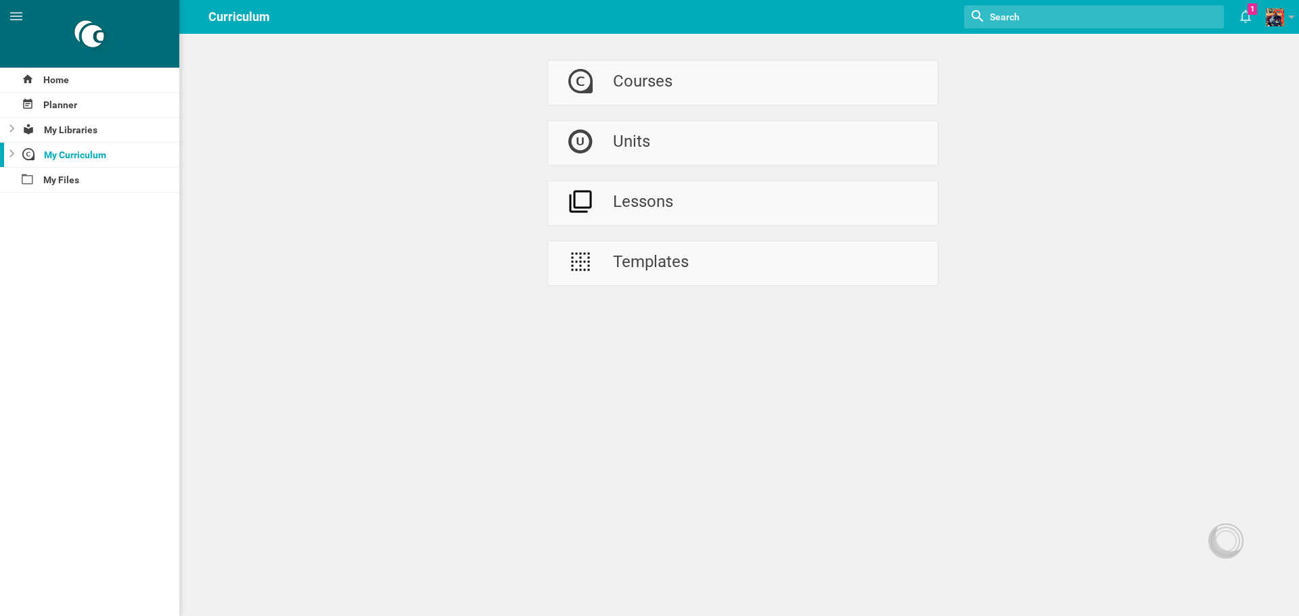
click at [17, 154] on div "My Curriculum" at bounding box center [89, 155] width 179 height 24
click at [11, 154] on icon at bounding box center [11, 154] width 5 height 8
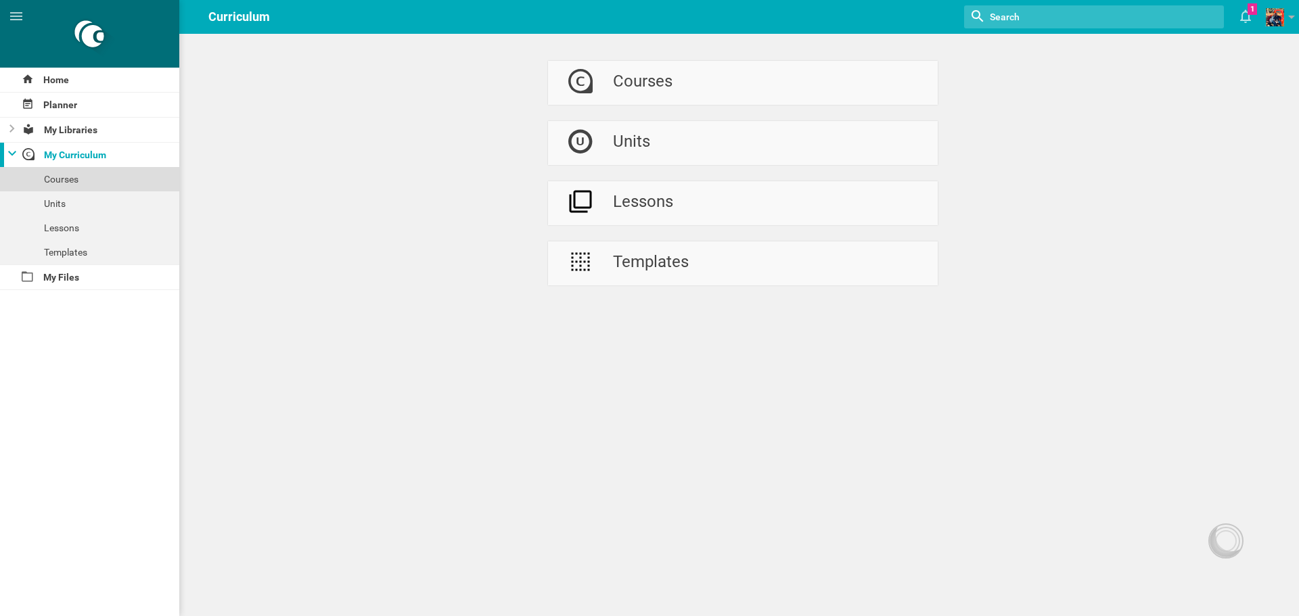
click at [126, 183] on div "Courses" at bounding box center [89, 179] width 179 height 24
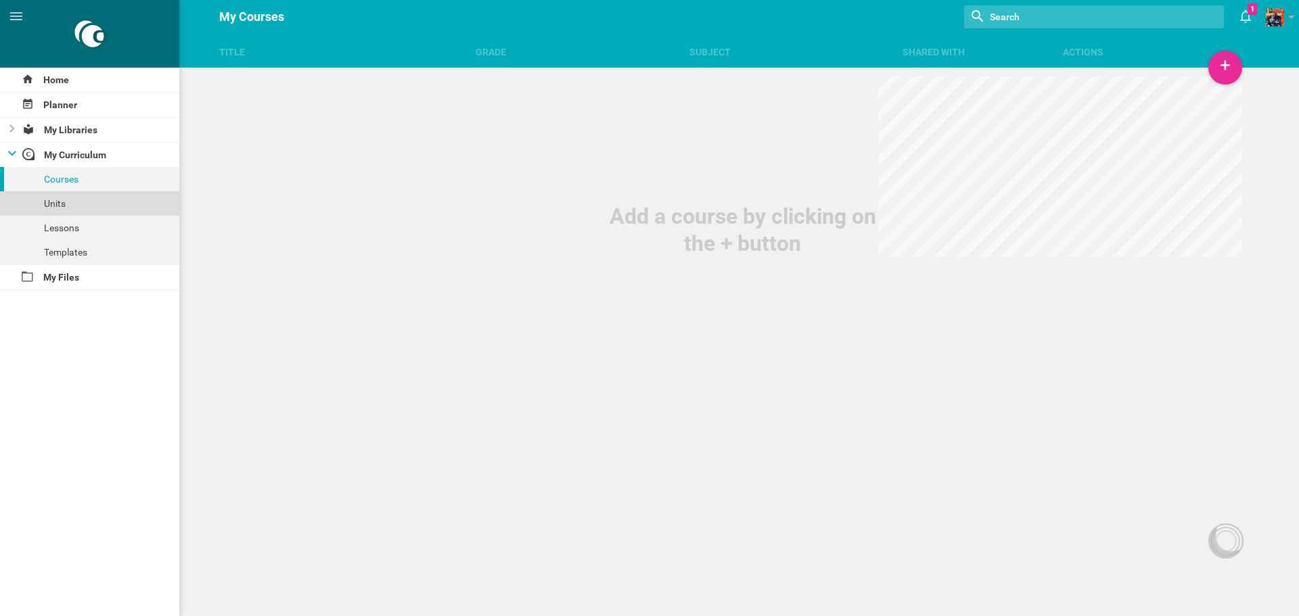
click at [125, 196] on div "Units" at bounding box center [89, 204] width 179 height 24
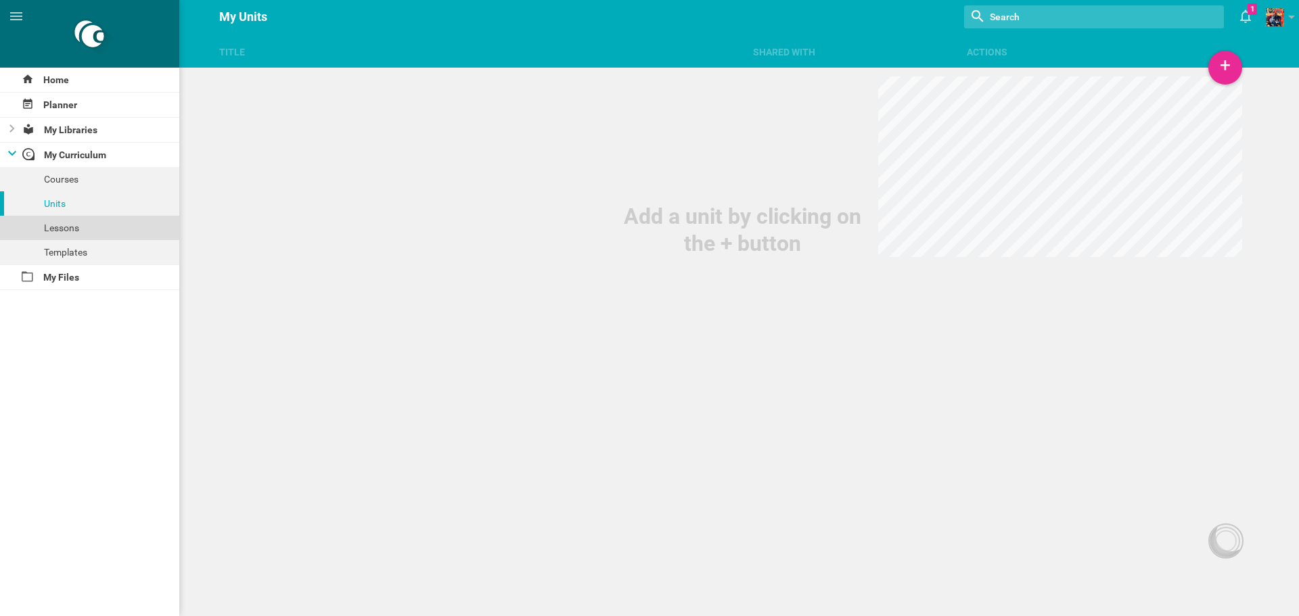
click at [123, 224] on div "Lessons" at bounding box center [89, 228] width 179 height 24
click at [108, 248] on div "Templates" at bounding box center [89, 252] width 179 height 24
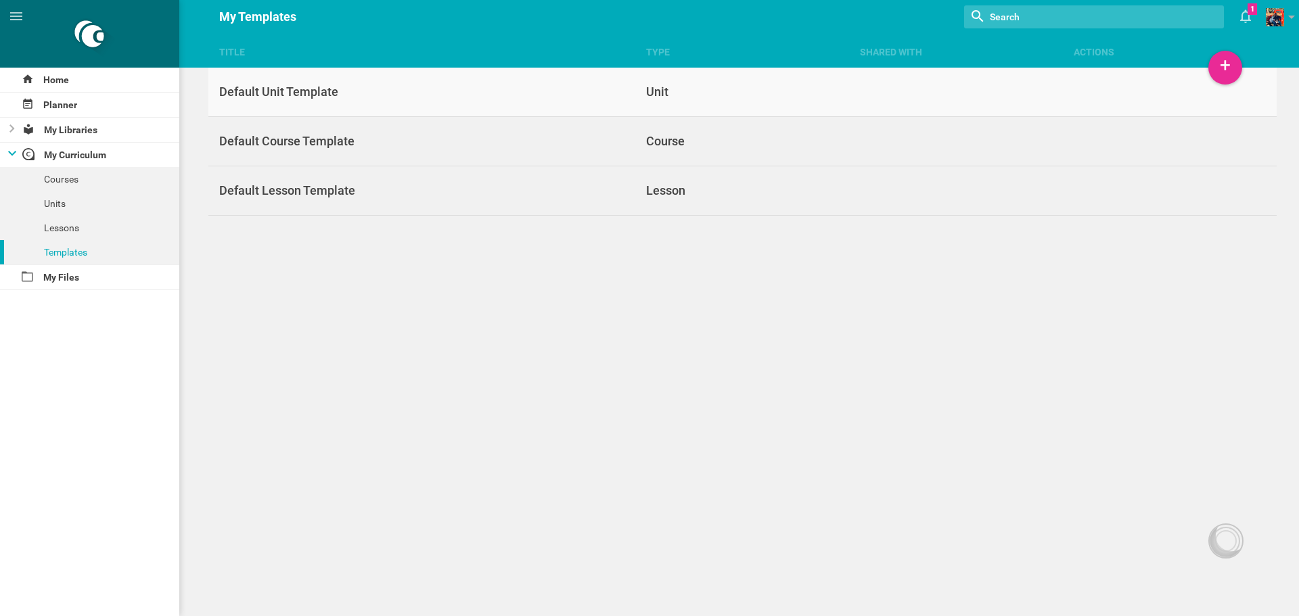
click at [453, 99] on div "Default Unit Template" at bounding box center [422, 92] width 428 height 16
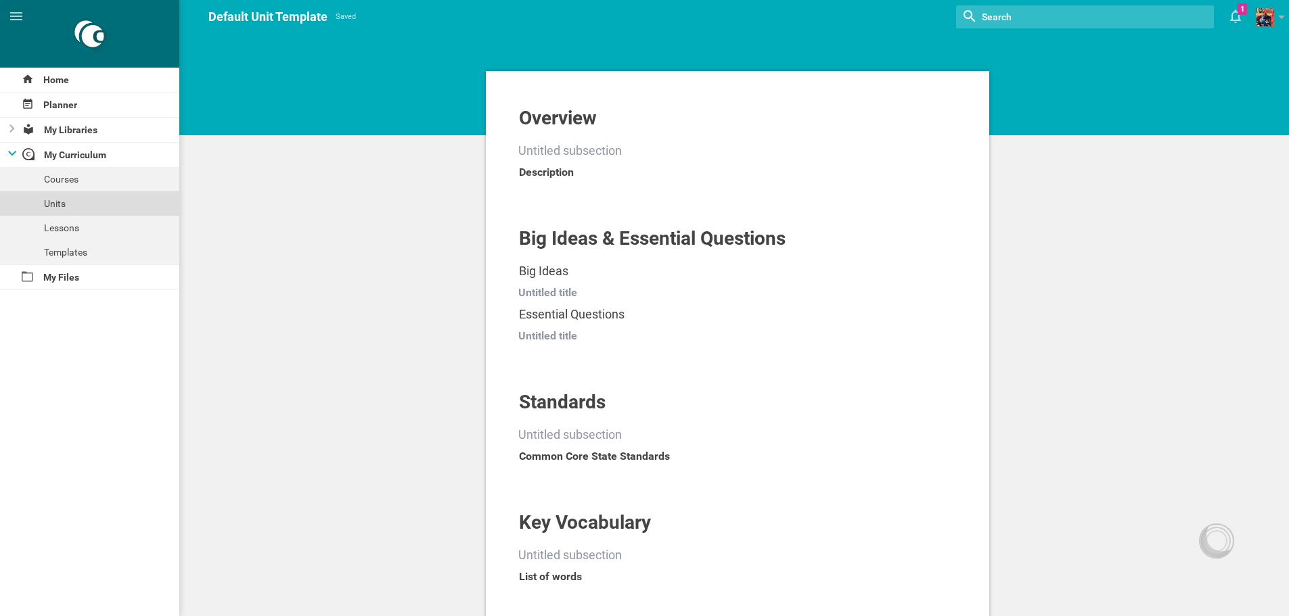
click at [86, 203] on div "Units" at bounding box center [89, 204] width 179 height 24
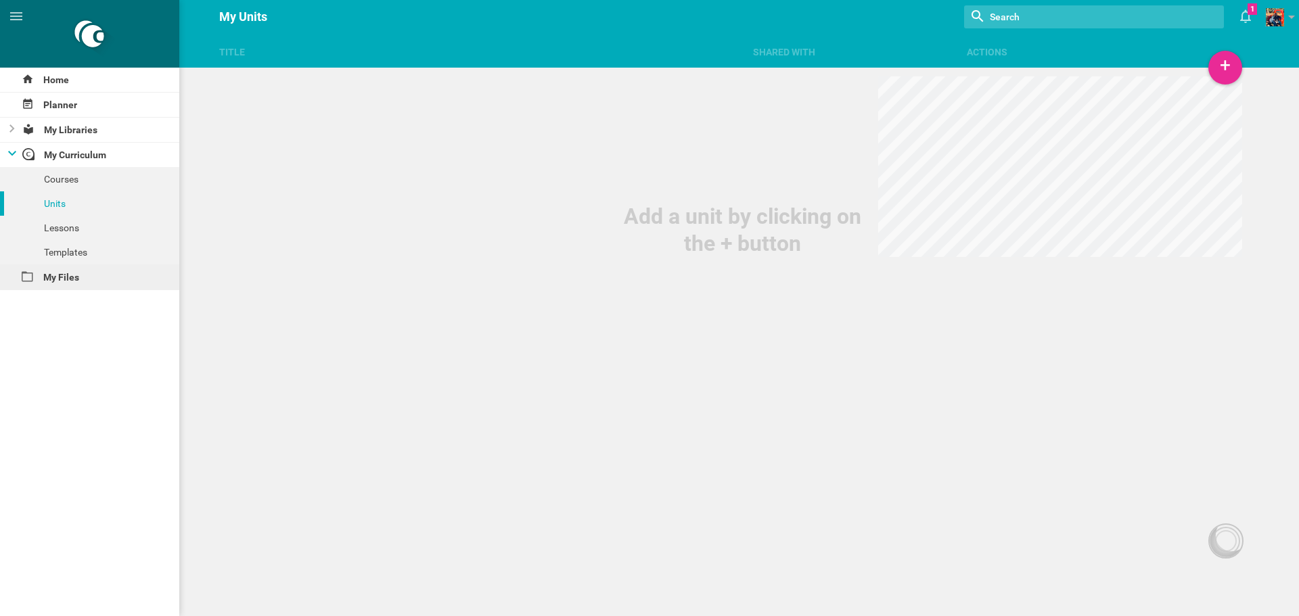
click at [95, 277] on div "My Files" at bounding box center [89, 277] width 179 height 24
click at [58, 192] on div "Units" at bounding box center [89, 204] width 179 height 24
click at [65, 177] on div "Courses" at bounding box center [89, 179] width 179 height 24
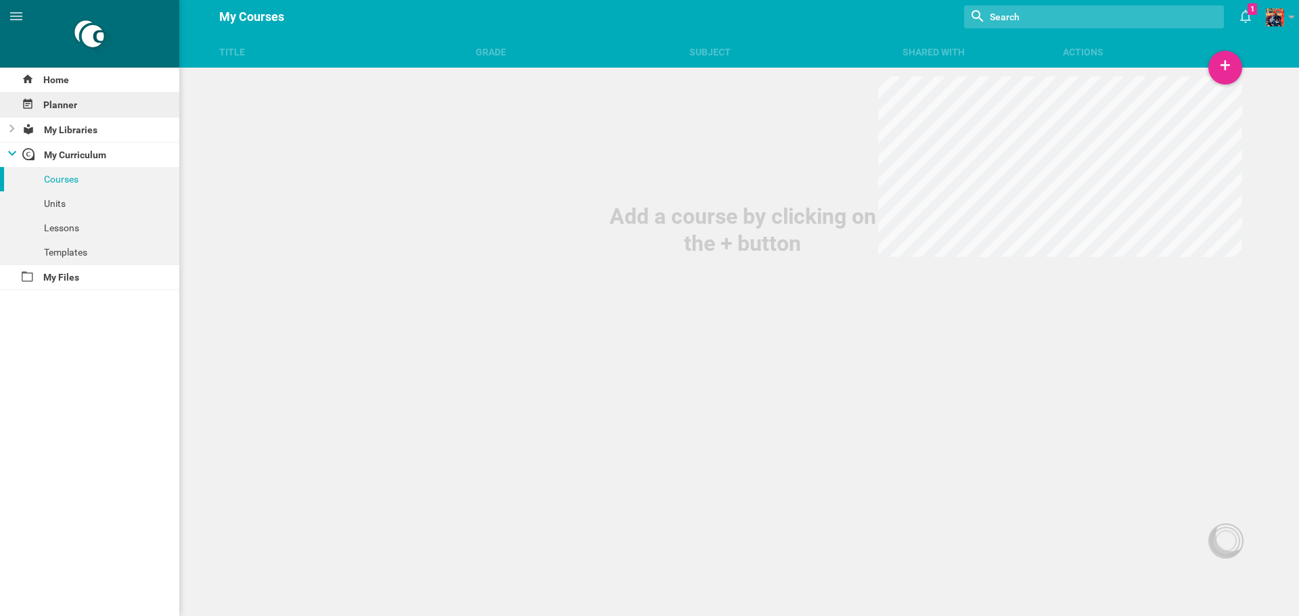
click at [62, 108] on div "Planner" at bounding box center [89, 105] width 179 height 24
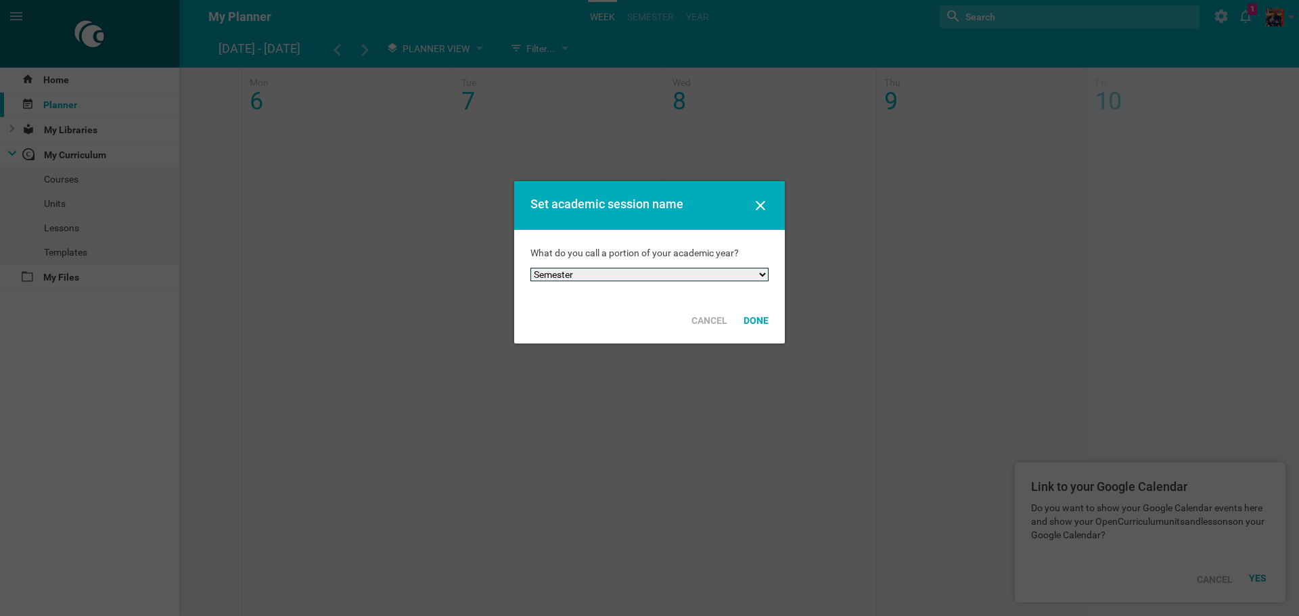
click at [624, 275] on select "Semester Term Quarter Session Period Trimester Other" at bounding box center [650, 275] width 238 height 14
click at [531, 268] on select "Semester Term Quarter Session Period Trimester Other" at bounding box center [650, 275] width 238 height 14
click at [748, 325] on div "Done" at bounding box center [756, 321] width 41 height 30
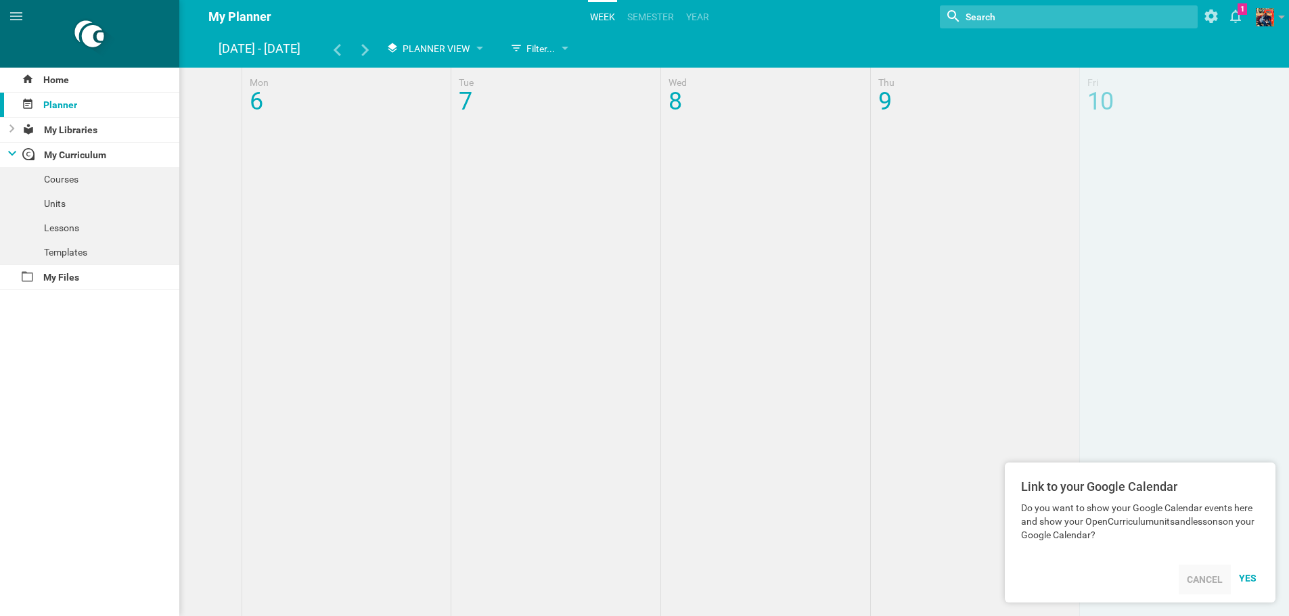
click at [1208, 577] on div "Cancel" at bounding box center [1205, 580] width 52 height 30
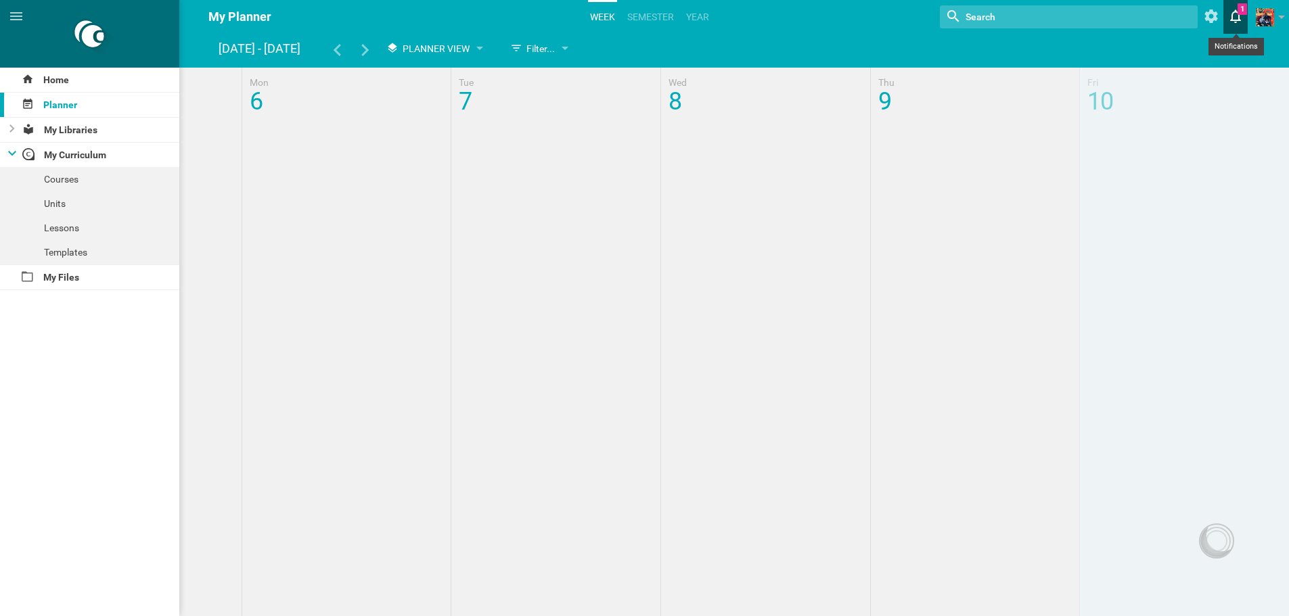
click at [1230, 18] on icon at bounding box center [1235, 16] width 24 height 32
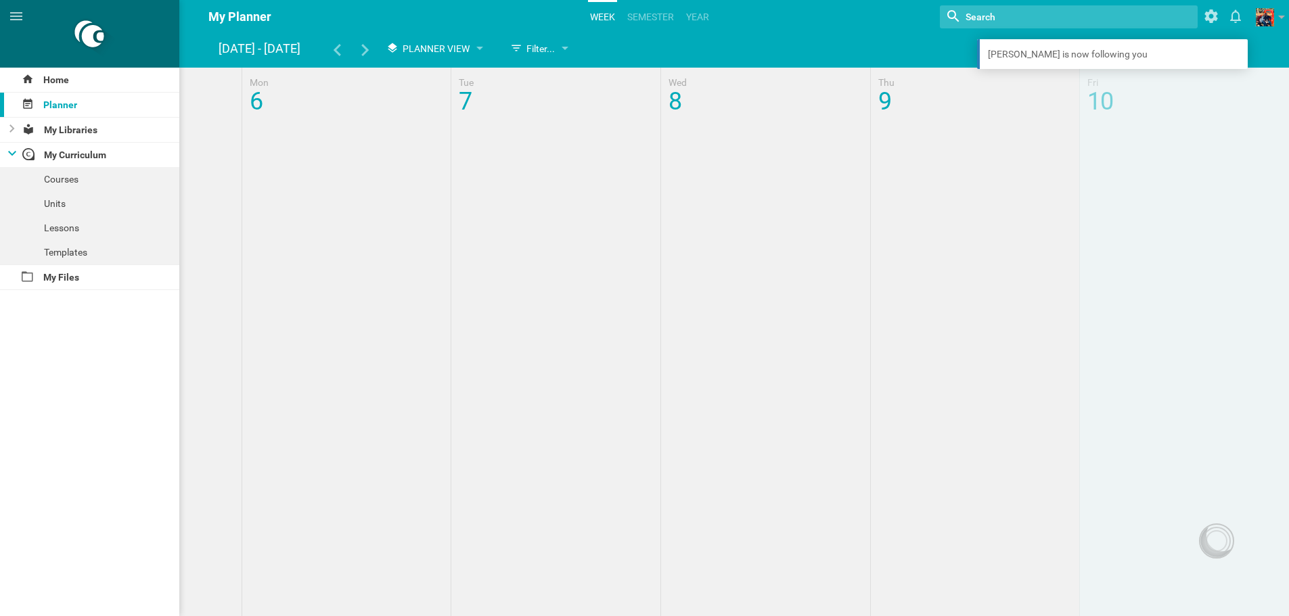
click at [799, 54] on hgroup "Oct 6 - 10 Planner View Filter... Show everything Units Lessons Events Google C…" at bounding box center [742, 51] width 1046 height 28
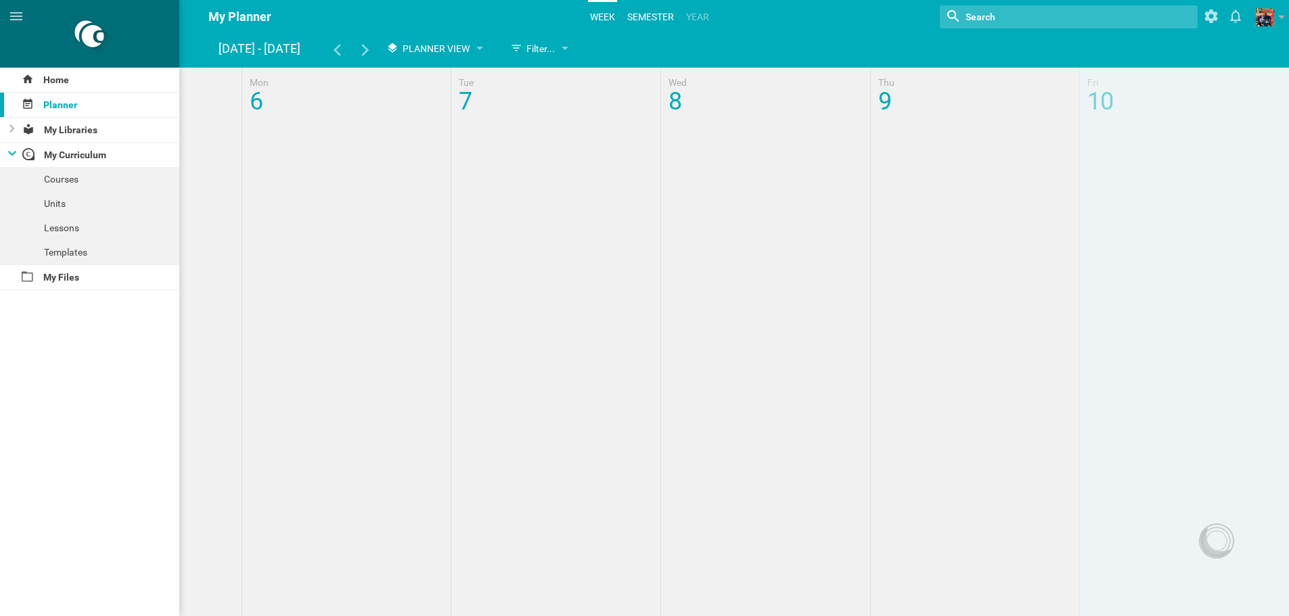
click at [659, 24] on link "semester" at bounding box center [650, 17] width 51 height 30
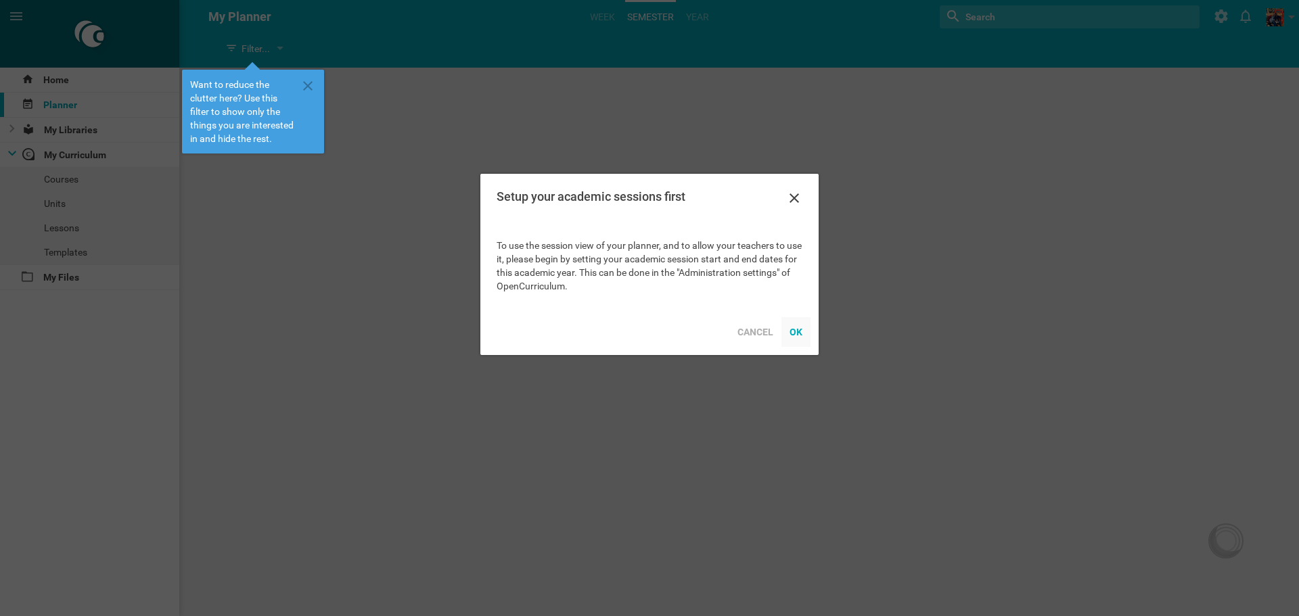
click at [798, 336] on div "OK" at bounding box center [796, 332] width 29 height 30
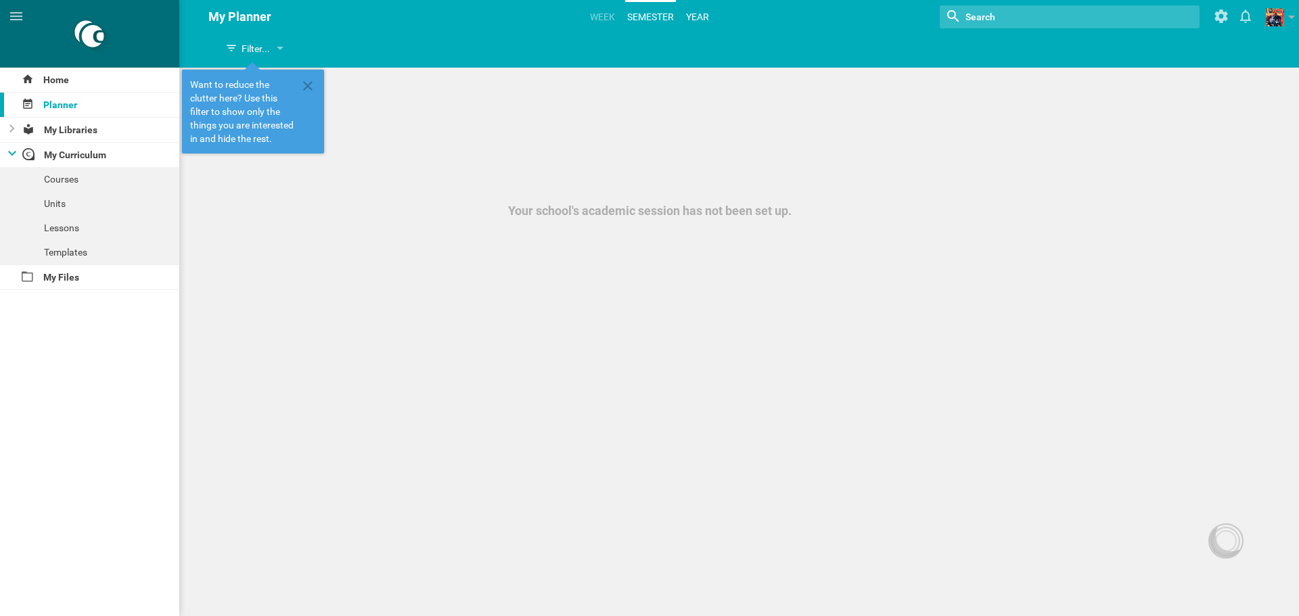
click at [698, 18] on link "Year" at bounding box center [697, 17] width 27 height 30
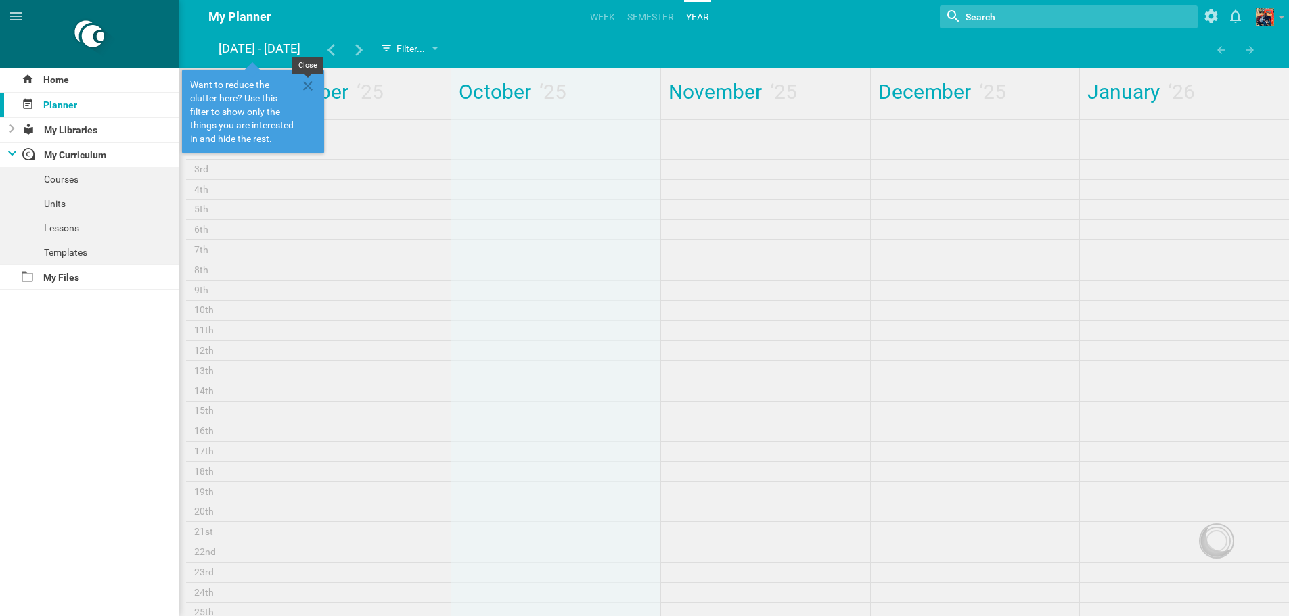
click at [309, 87] on icon at bounding box center [308, 86] width 16 height 16
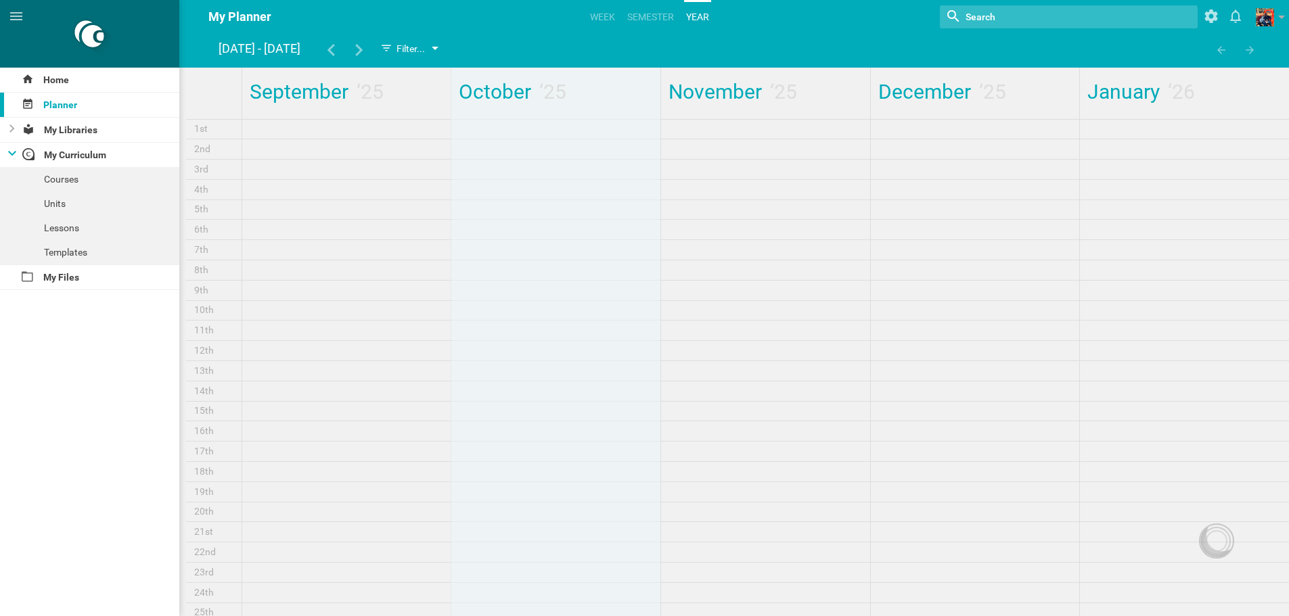
click at [425, 44] on div "Filter..." at bounding box center [402, 49] width 45 height 16
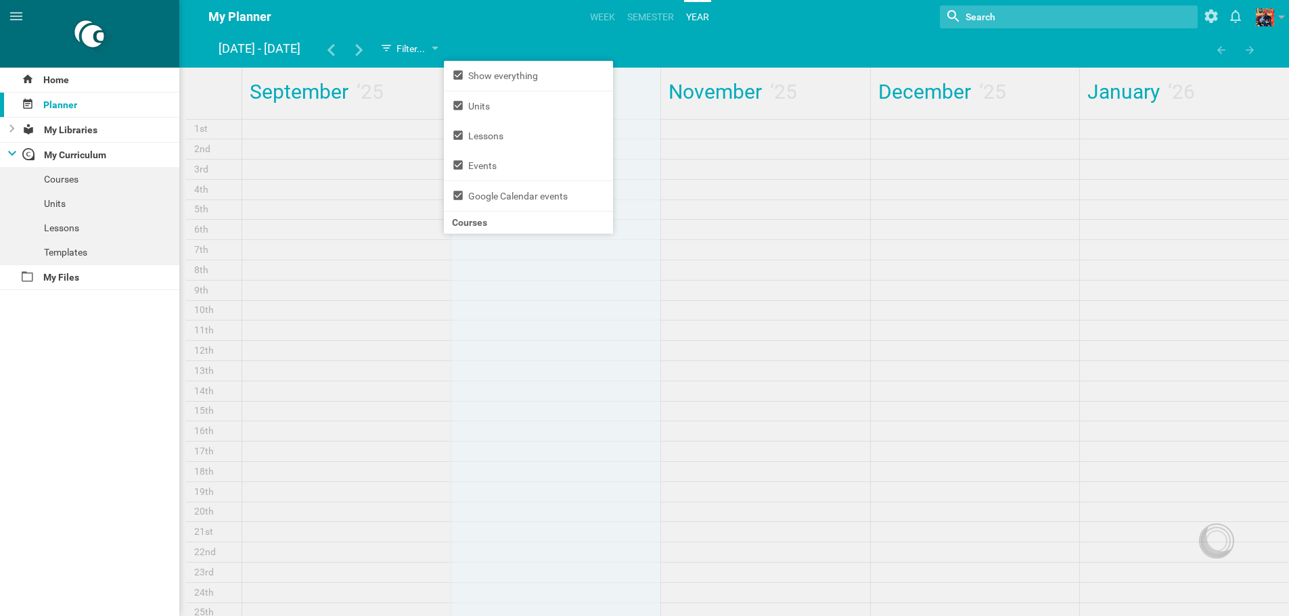
click at [748, 31] on hgroup "My Planner Week semester Year Nothing found with term "" Show weekends Show / h…" at bounding box center [737, 17] width 1103 height 34
click at [674, 77] on div "November ‘ 25" at bounding box center [765, 94] width 210 height 52
click at [425, 49] on div "Filter..." at bounding box center [402, 49] width 45 height 16
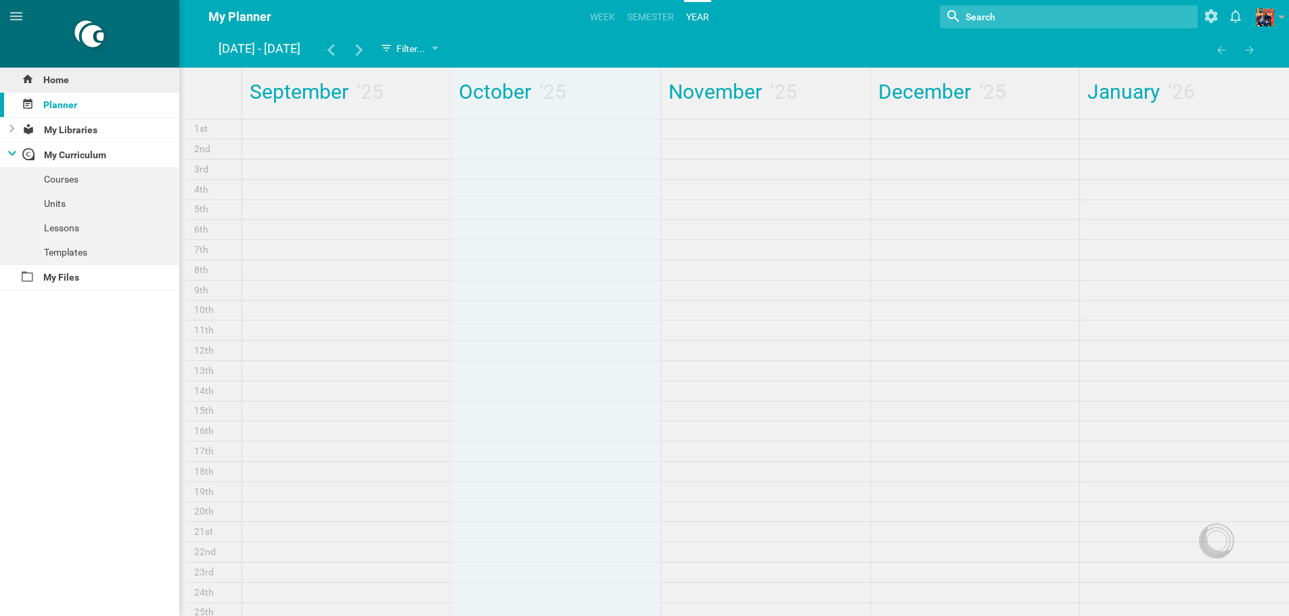
click at [68, 85] on div "Home" at bounding box center [89, 80] width 179 height 24
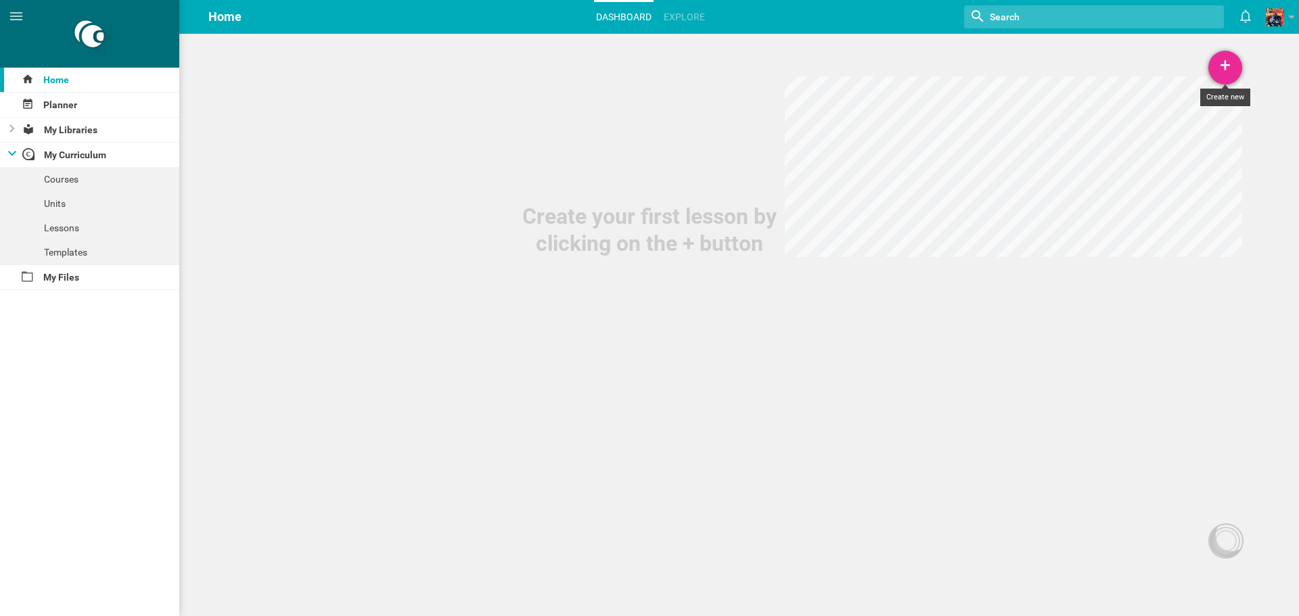
click at [1230, 62] on div "+" at bounding box center [1226, 68] width 34 height 34
click at [1185, 135] on link "Unit" at bounding box center [1192, 135] width 102 height 30
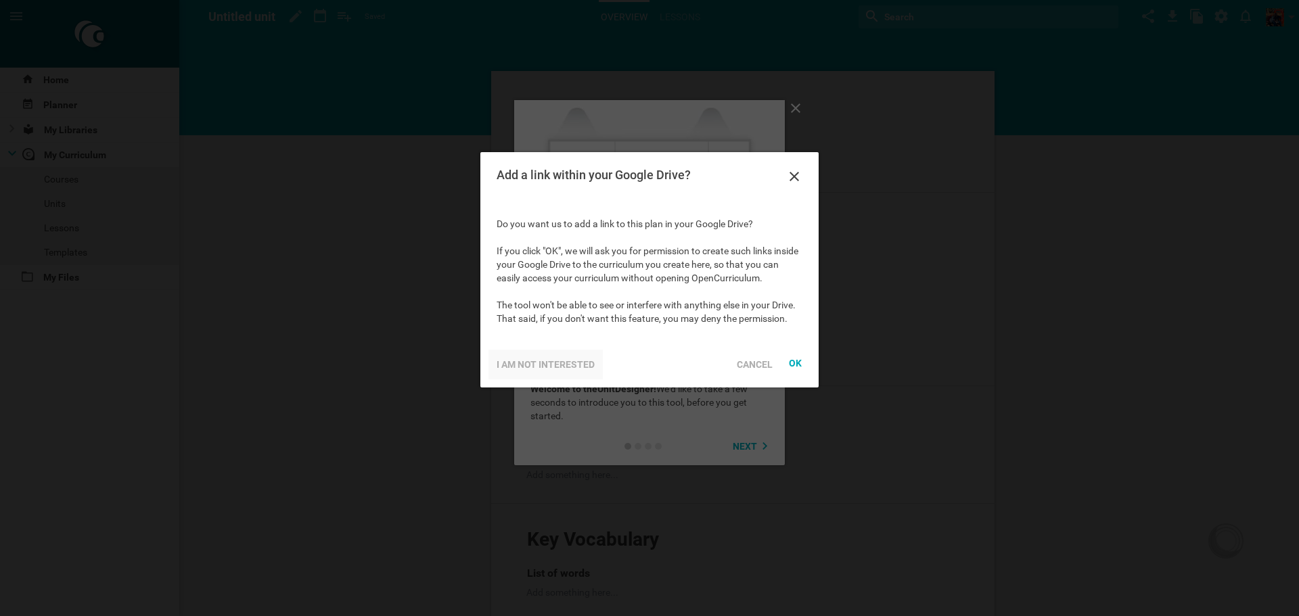
click at [527, 356] on div "I am not interested" at bounding box center [546, 365] width 114 height 30
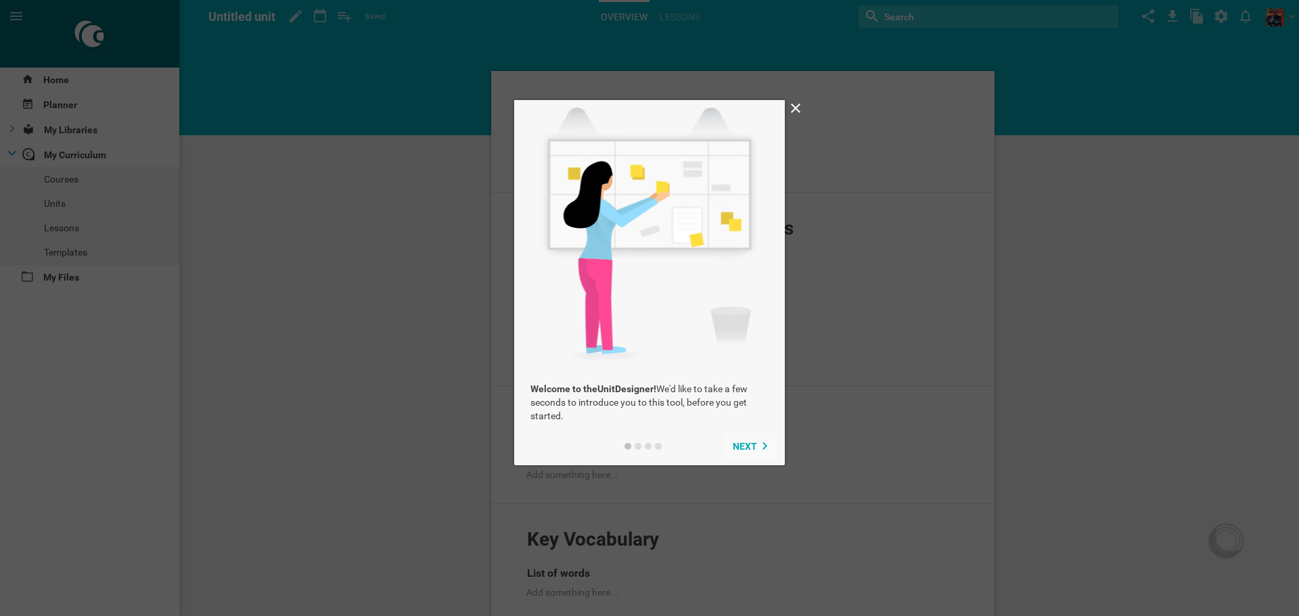
click at [759, 447] on div "Next" at bounding box center [751, 446] width 36 height 11
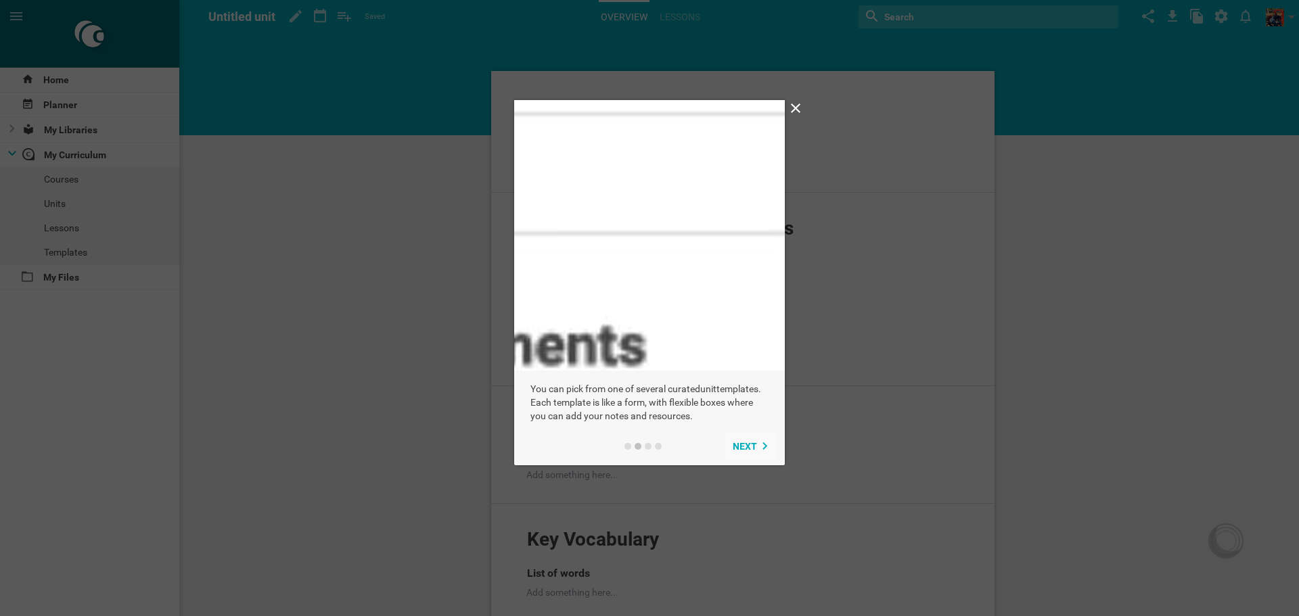
click at [759, 447] on div "Next" at bounding box center [751, 446] width 36 height 11
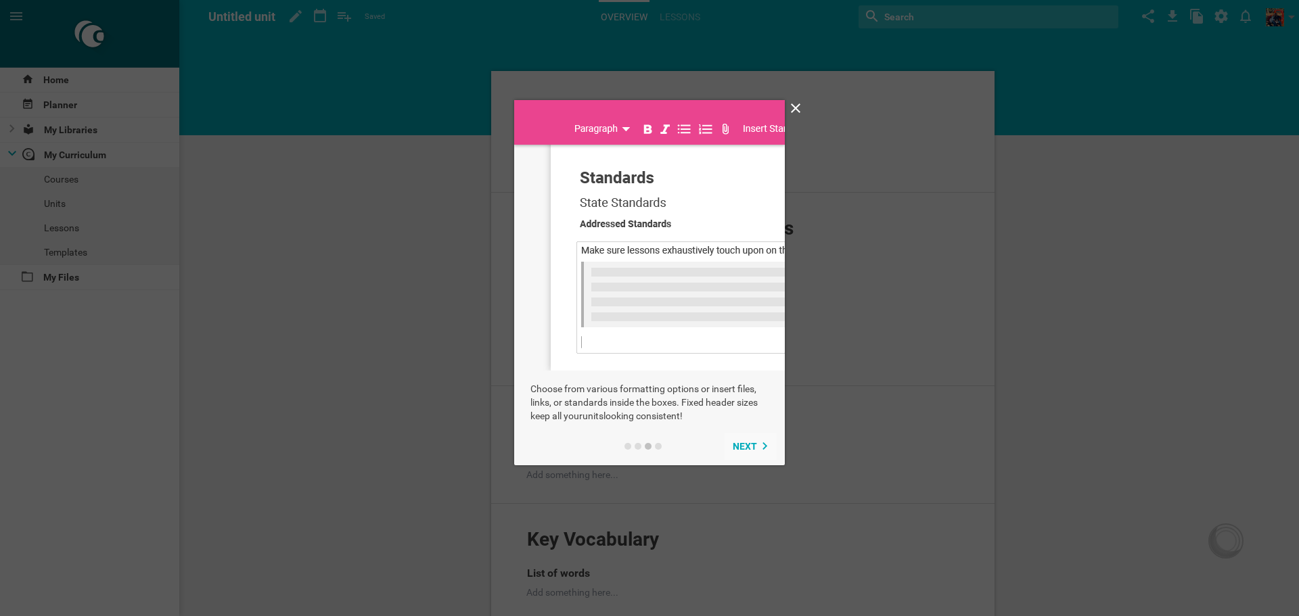
click at [759, 447] on div "Next" at bounding box center [751, 446] width 36 height 11
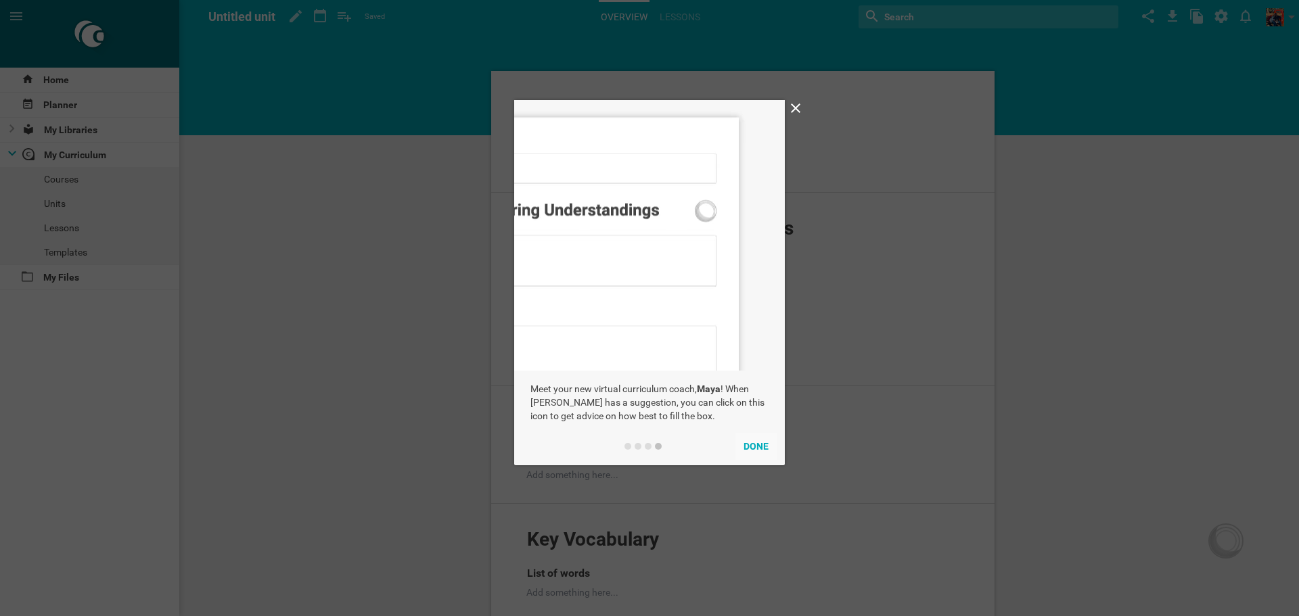
click at [759, 447] on button "Done" at bounding box center [756, 446] width 41 height 27
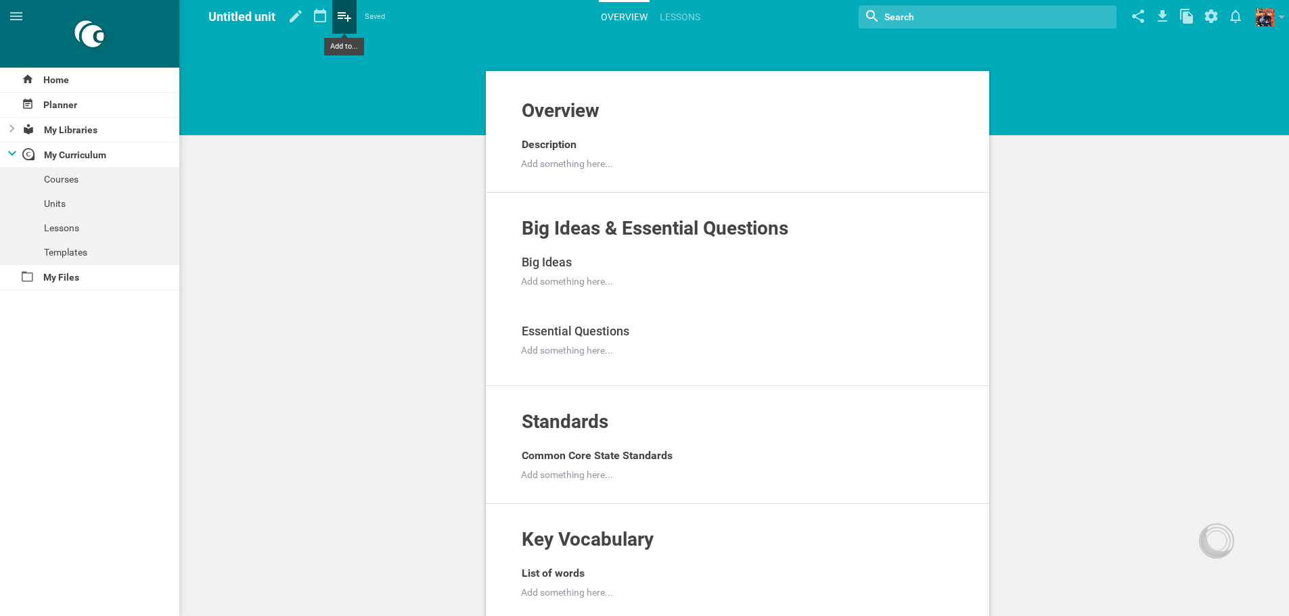
click at [347, 12] on icon at bounding box center [344, 16] width 24 height 32
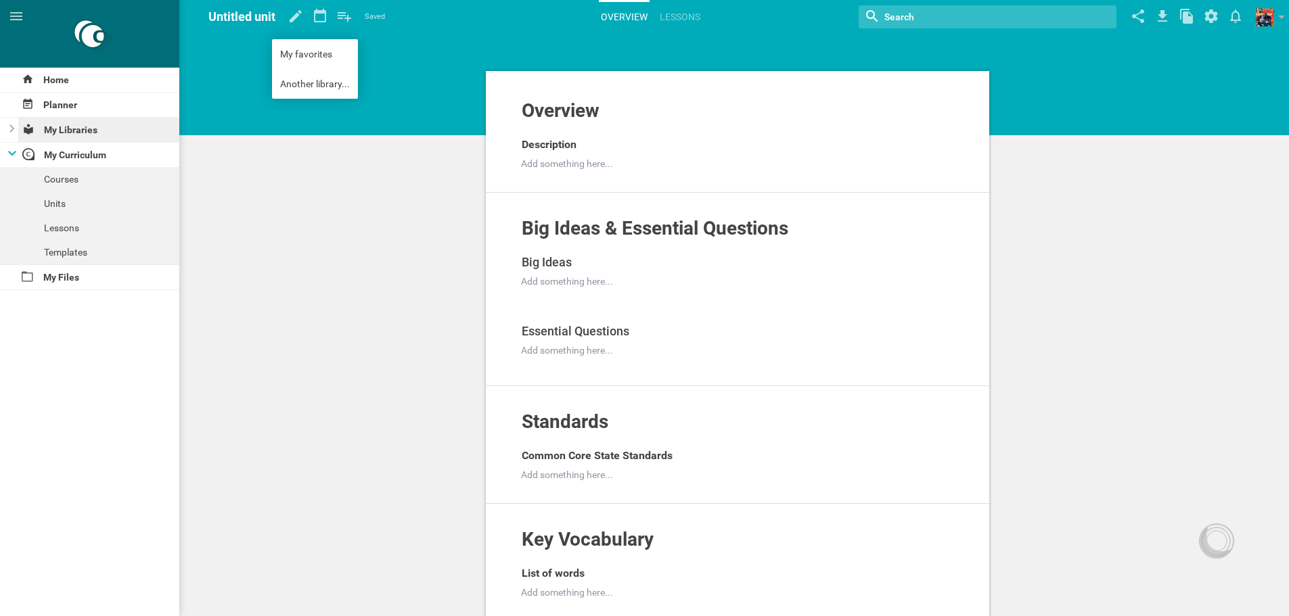
click at [79, 127] on div "My Libraries" at bounding box center [99, 130] width 162 height 24
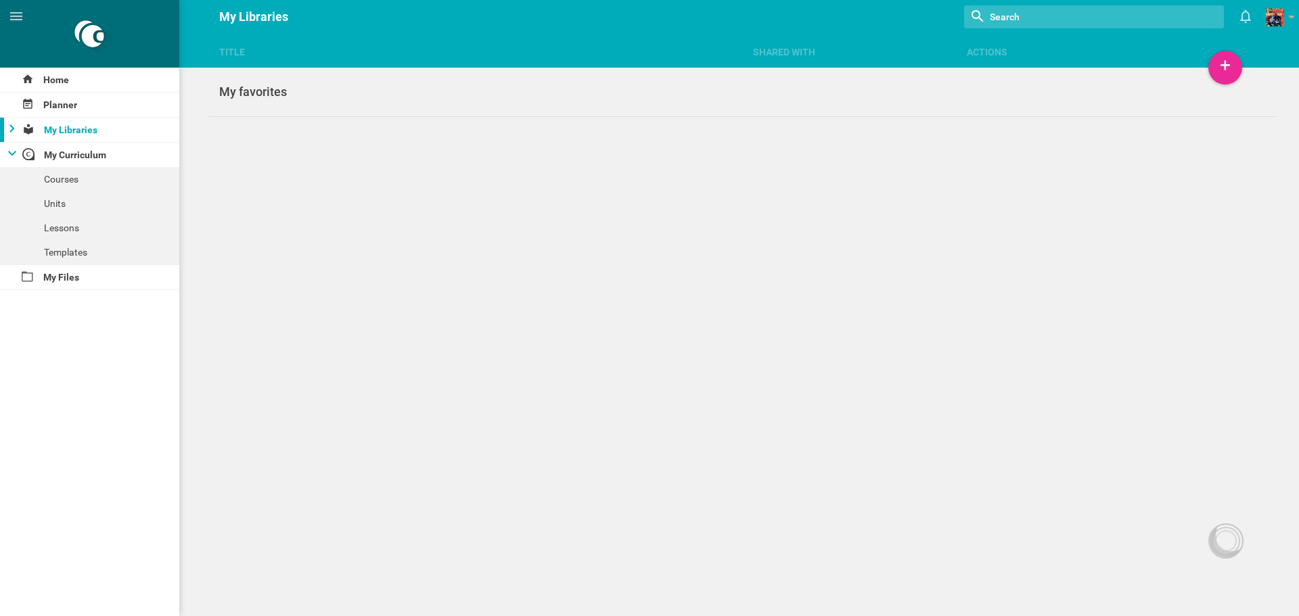
click at [14, 133] on div at bounding box center [8, 130] width 16 height 24
click at [52, 156] on div "My favorites" at bounding box center [89, 154] width 179 height 24
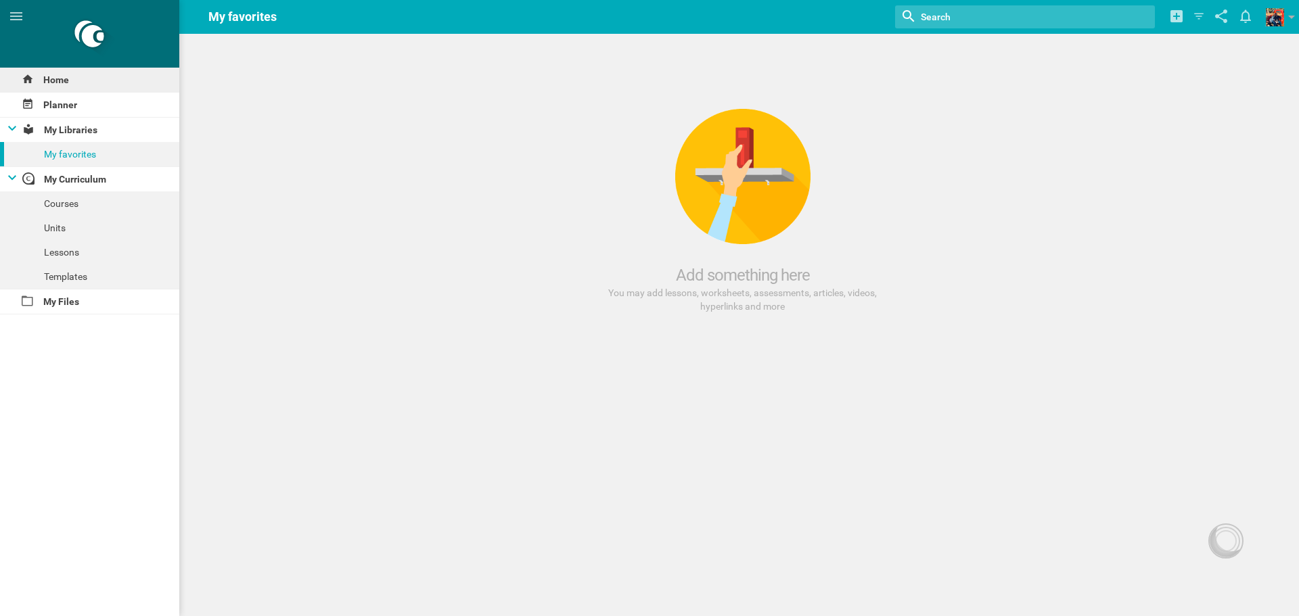
click at [74, 91] on div "Home" at bounding box center [89, 80] width 179 height 24
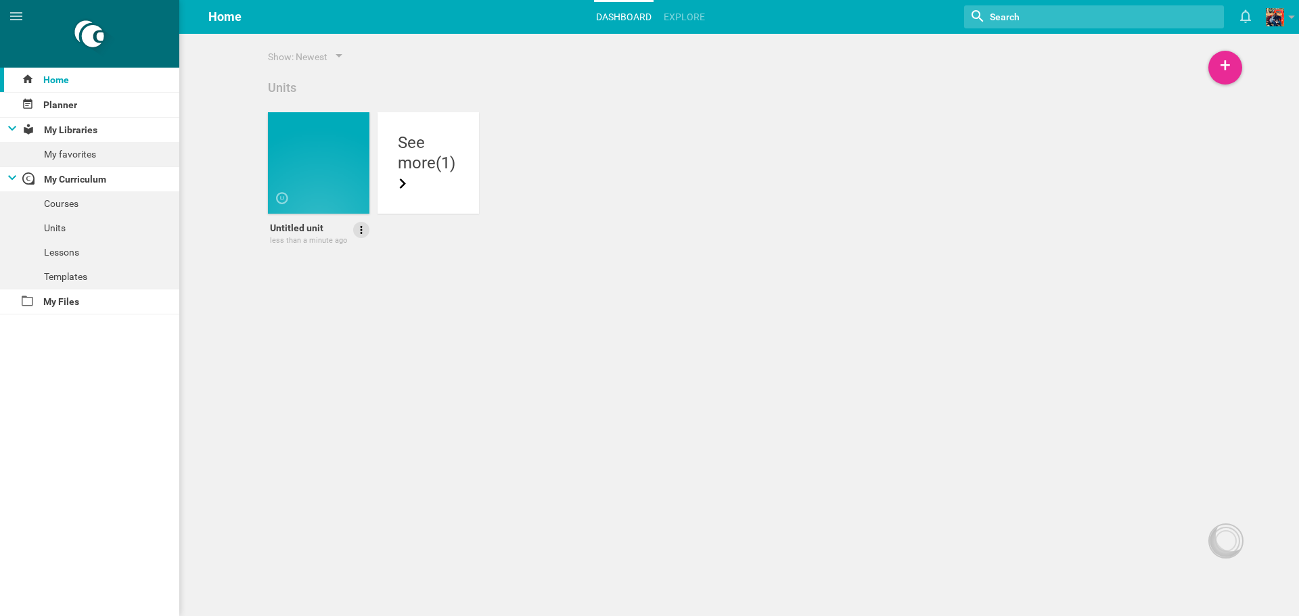
click at [363, 223] on div at bounding box center [361, 230] width 16 height 16
click at [328, 295] on link "Delete" at bounding box center [322, 300] width 93 height 32
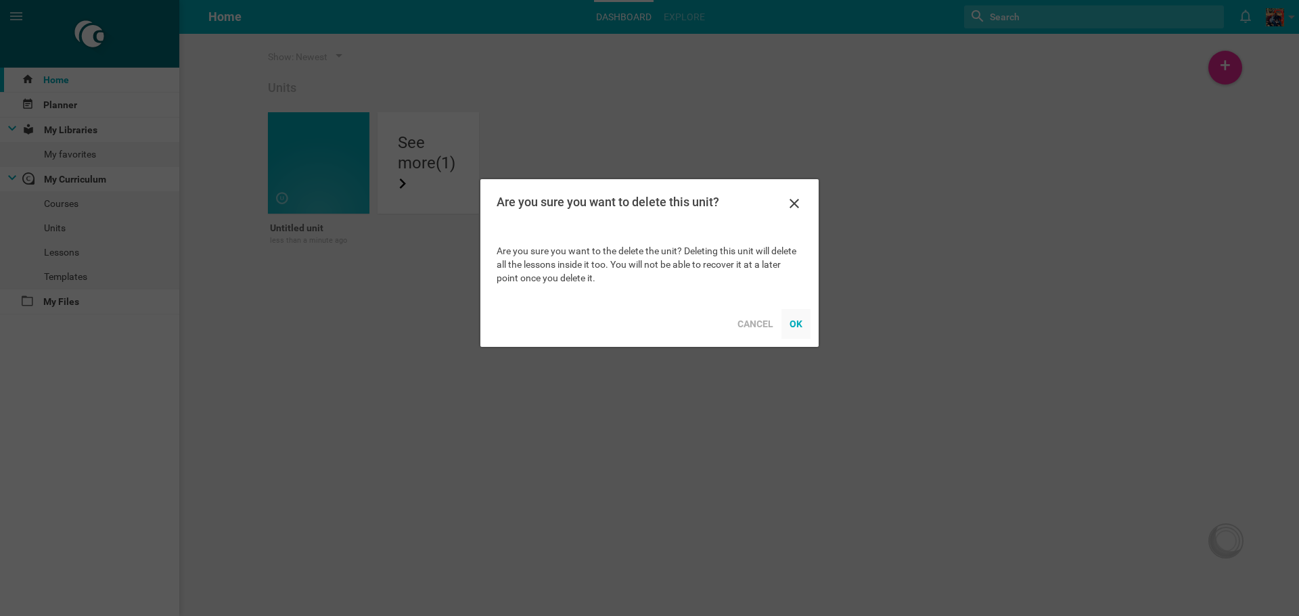
click at [788, 323] on div "OK" at bounding box center [796, 324] width 29 height 30
